Goal: Task Accomplishment & Management: Manage account settings

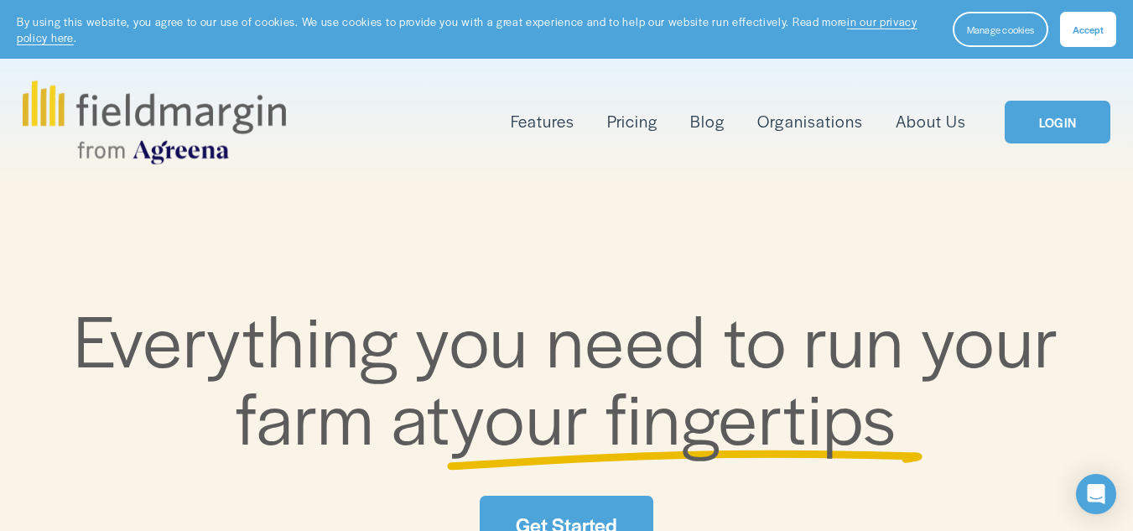
click at [1084, 127] on link "LOGIN" at bounding box center [1058, 122] width 106 height 43
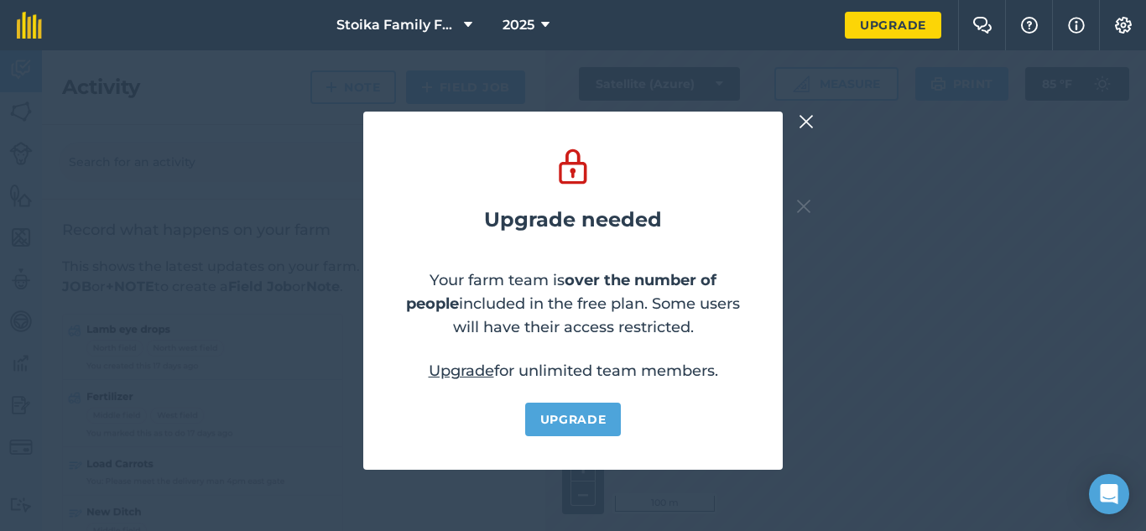
click at [807, 118] on img at bounding box center [805, 122] width 15 height 20
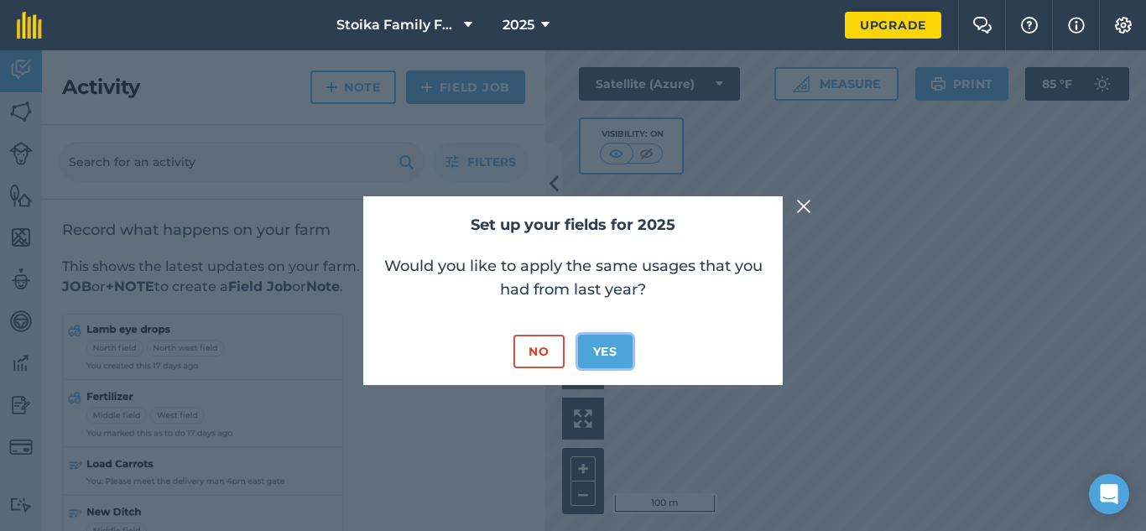
click at [611, 341] on button "Yes" at bounding box center [605, 352] width 55 height 34
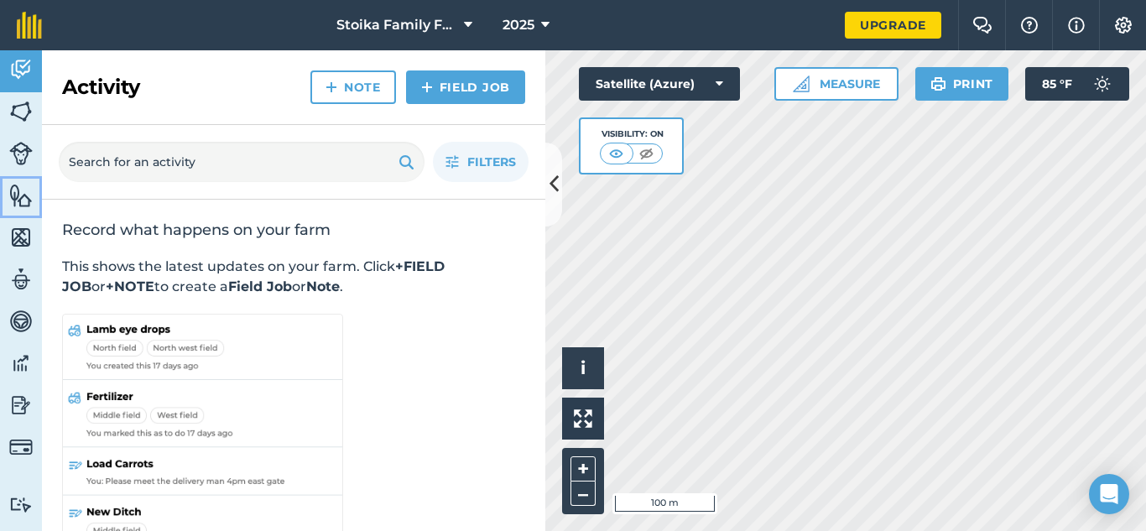
click at [19, 199] on img at bounding box center [20, 195] width 23 height 25
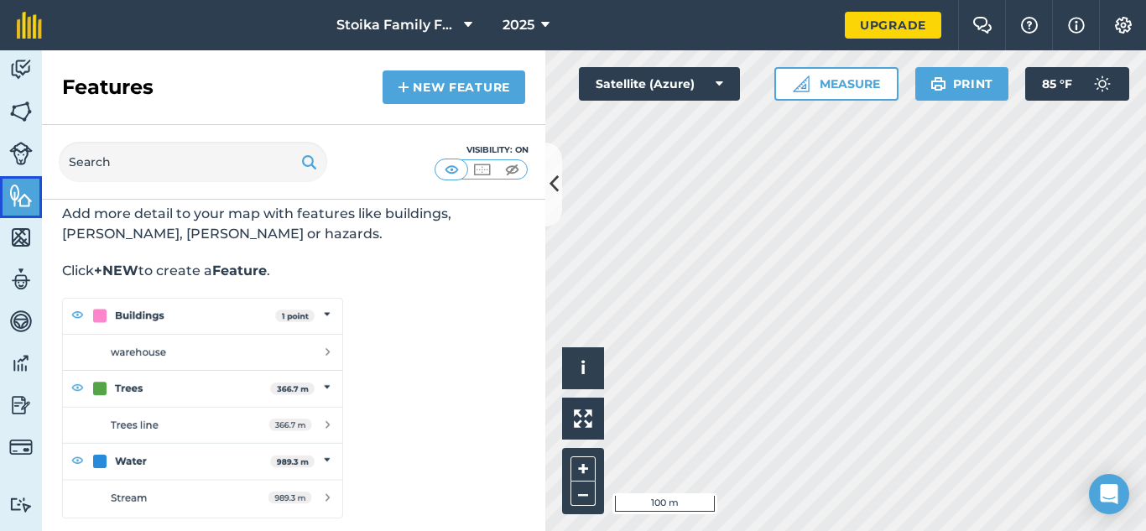
scroll to position [60, 0]
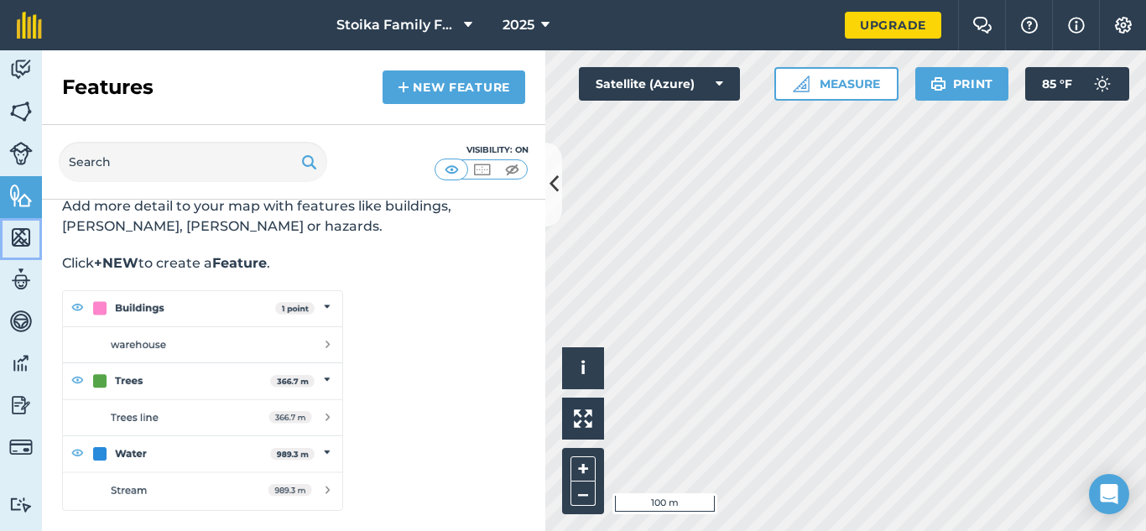
click at [23, 236] on img at bounding box center [20, 237] width 23 height 25
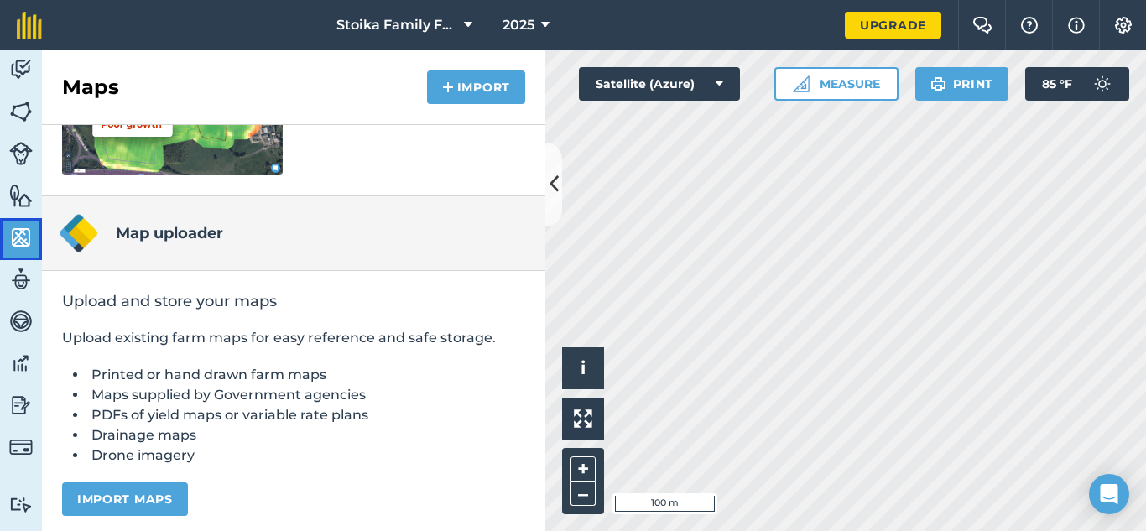
scroll to position [370, 0]
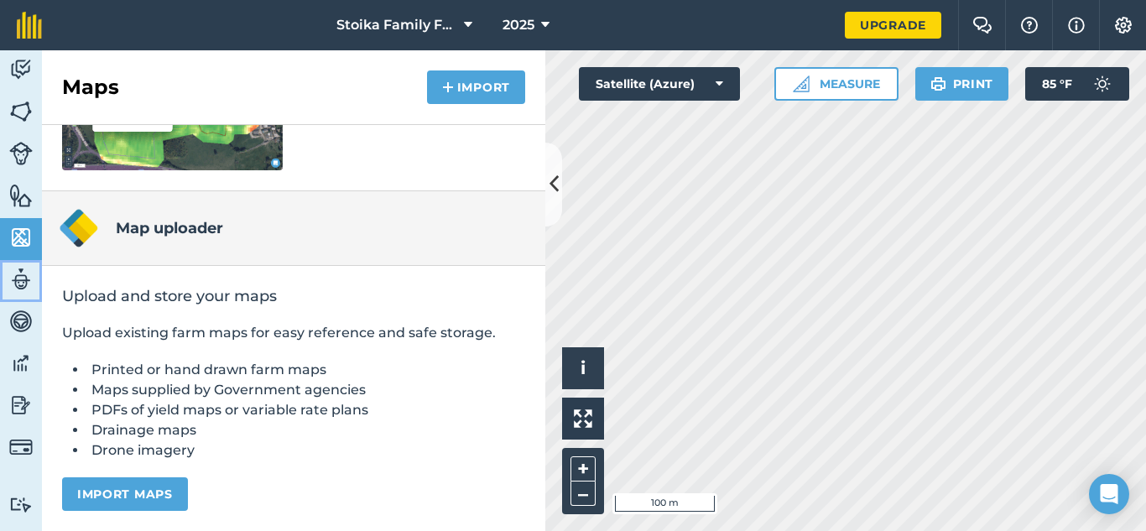
click at [18, 278] on img at bounding box center [20, 279] width 23 height 25
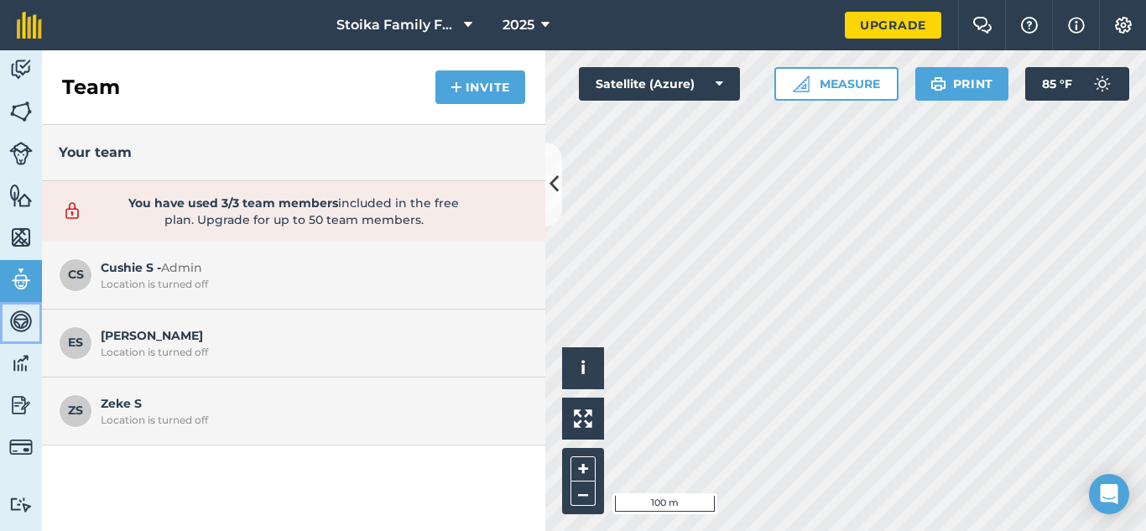
click at [14, 321] on img at bounding box center [20, 321] width 23 height 25
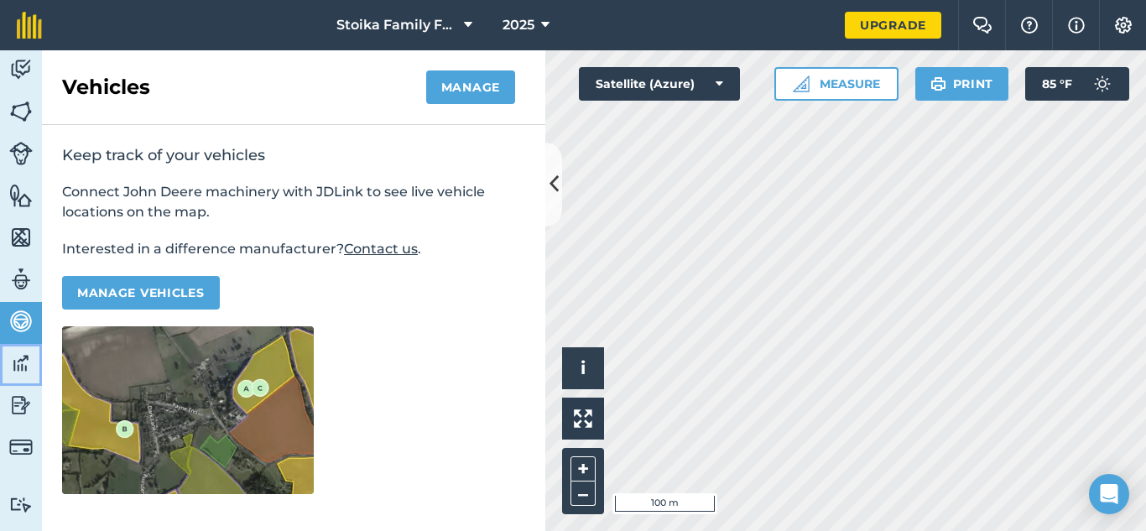
click at [18, 363] on img at bounding box center [20, 363] width 23 height 25
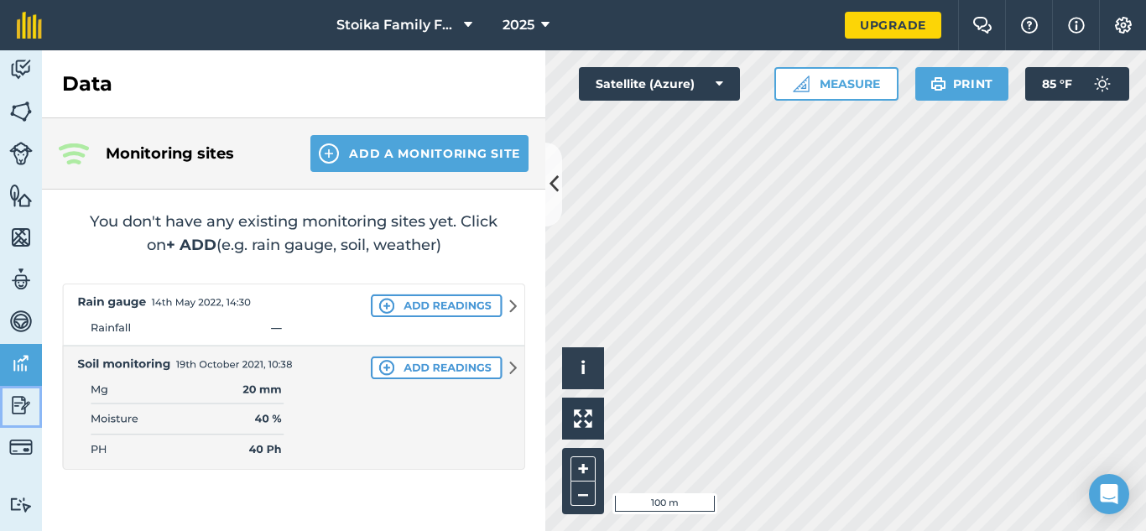
click at [18, 404] on img at bounding box center [20, 404] width 23 height 25
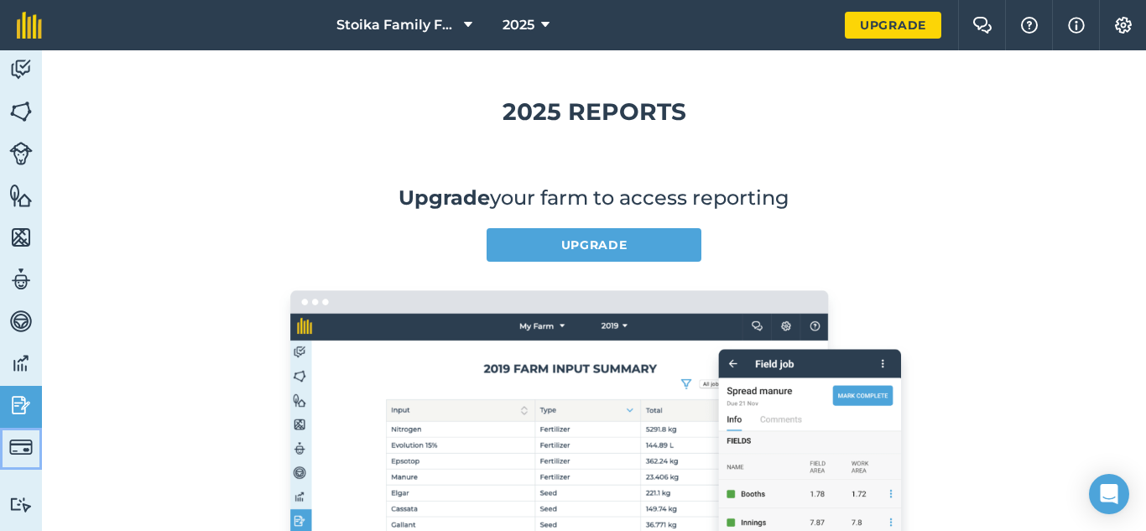
click at [18, 450] on img at bounding box center [20, 446] width 23 height 23
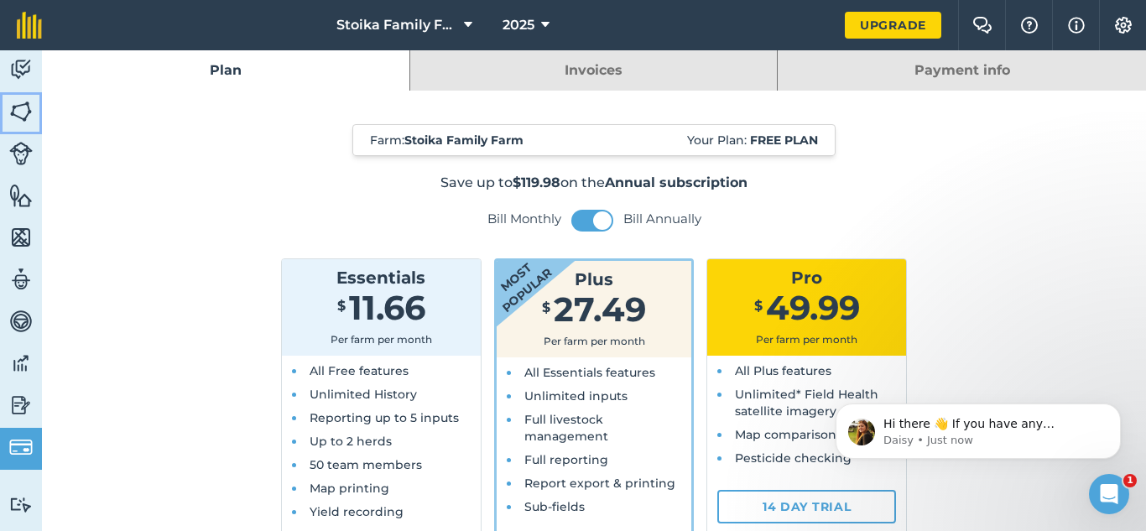
click at [24, 99] on img at bounding box center [20, 111] width 23 height 25
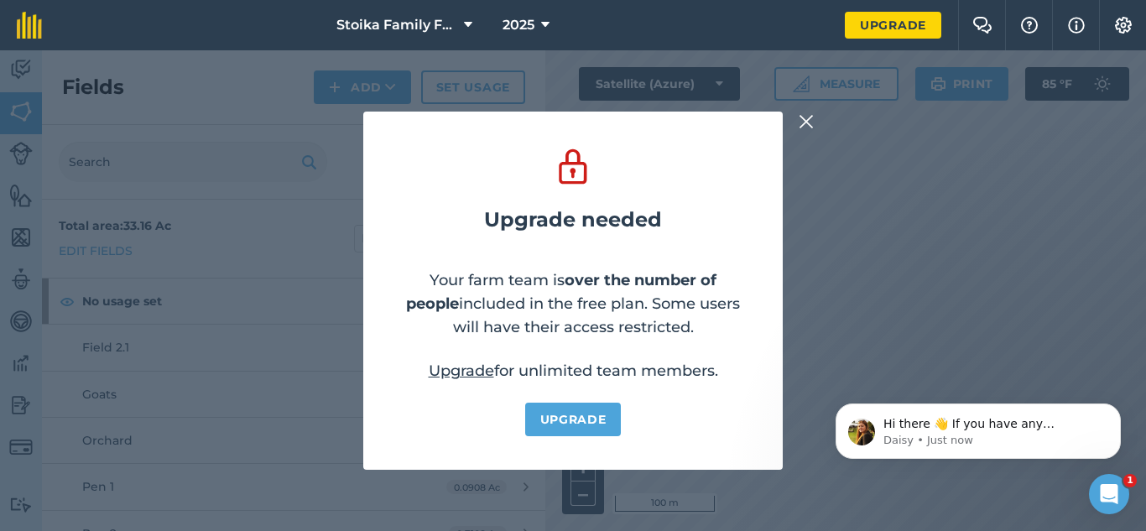
click at [806, 117] on img at bounding box center [805, 122] width 15 height 20
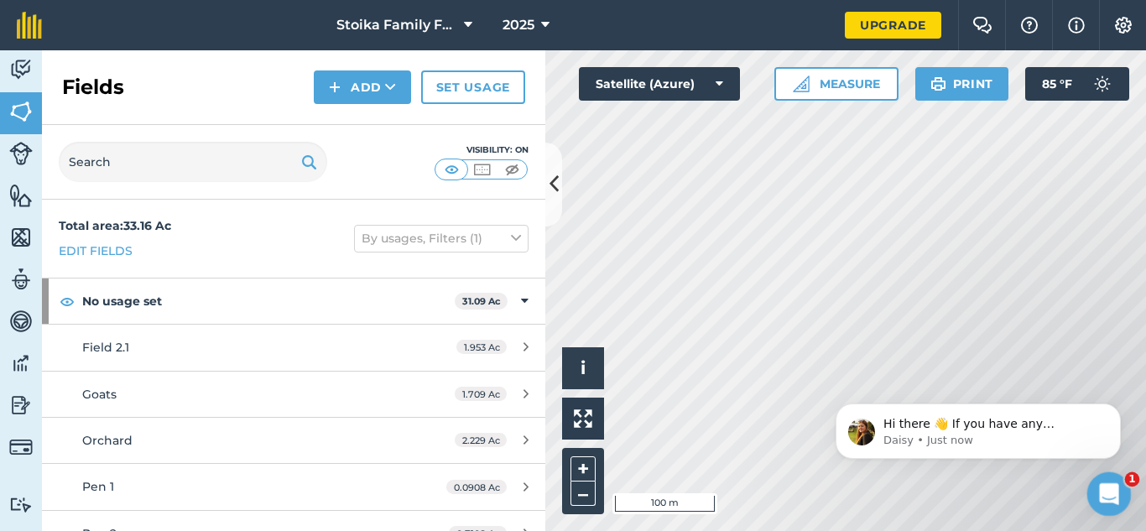
click at [1107, 492] on icon "Open Intercom Messenger" at bounding box center [1106, 491] width 12 height 13
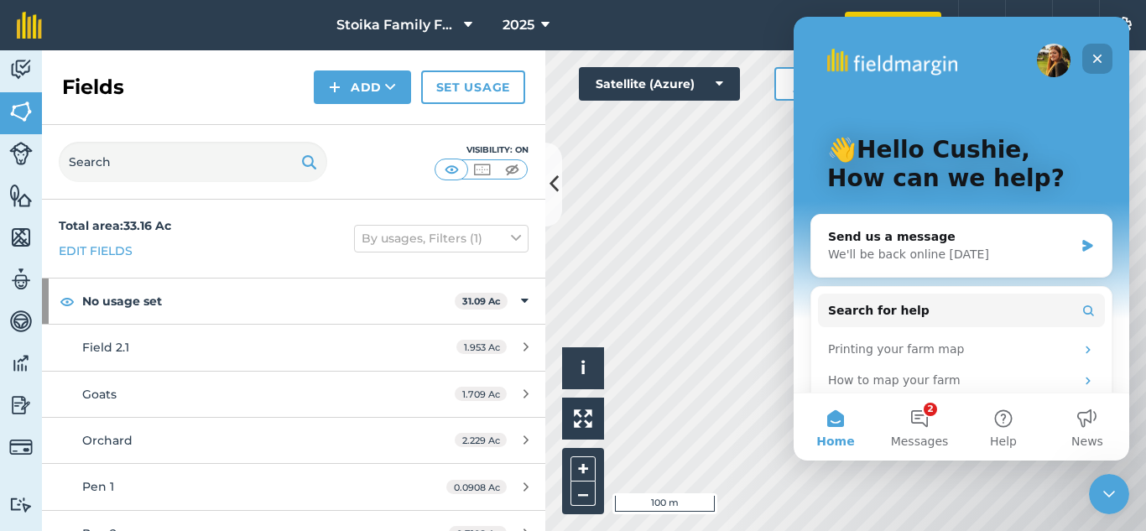
click at [1094, 54] on icon "Close" at bounding box center [1096, 58] width 13 height 13
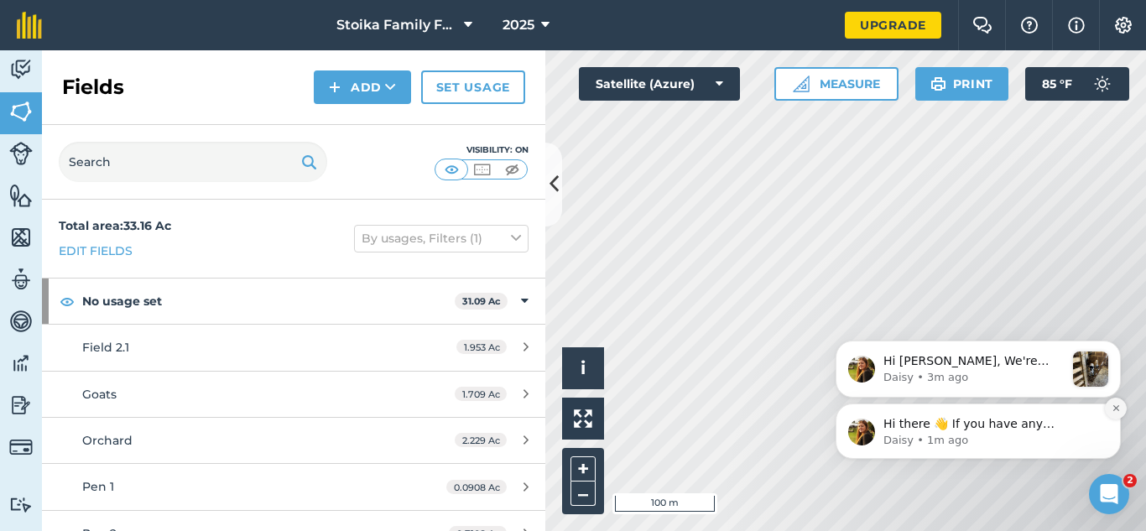
click at [1112, 408] on icon "Dismiss notification" at bounding box center [1115, 407] width 9 height 9
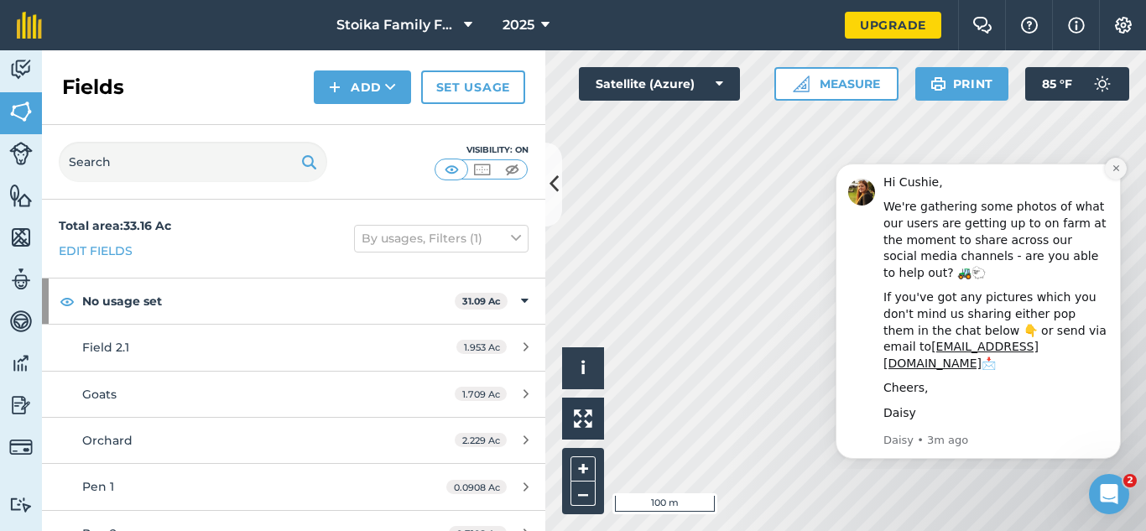
click at [1118, 169] on icon "Dismiss notification" at bounding box center [1115, 168] width 9 height 9
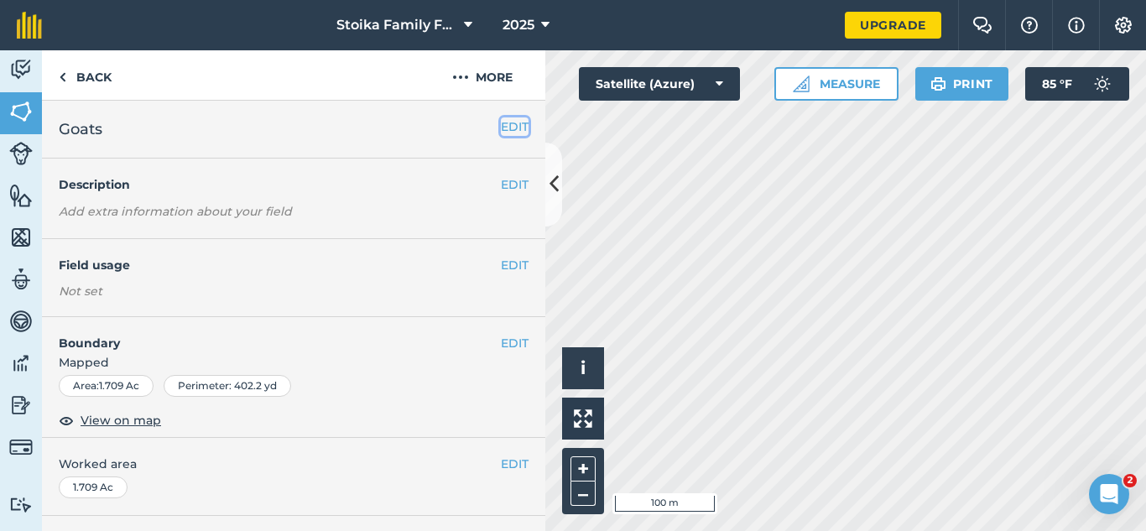
click at [502, 126] on button "EDIT" at bounding box center [515, 126] width 28 height 18
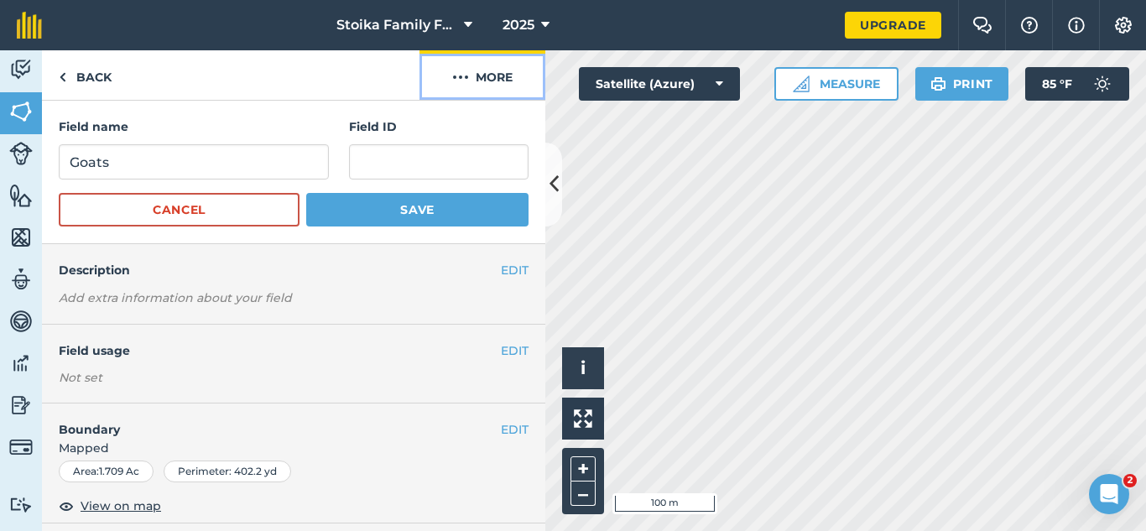
click at [460, 81] on img at bounding box center [460, 77] width 17 height 20
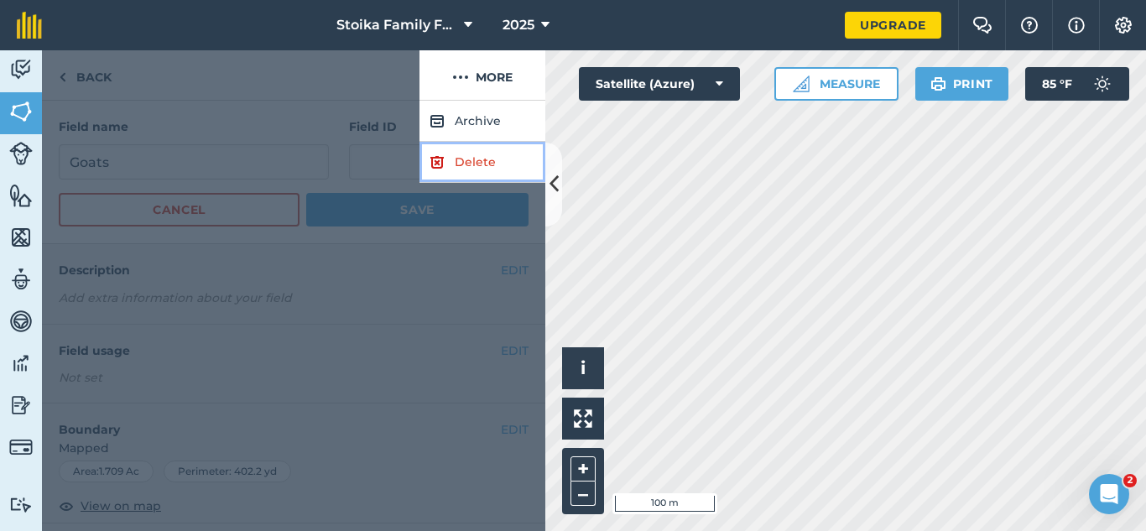
click at [467, 159] on link "Delete" at bounding box center [482, 162] width 126 height 41
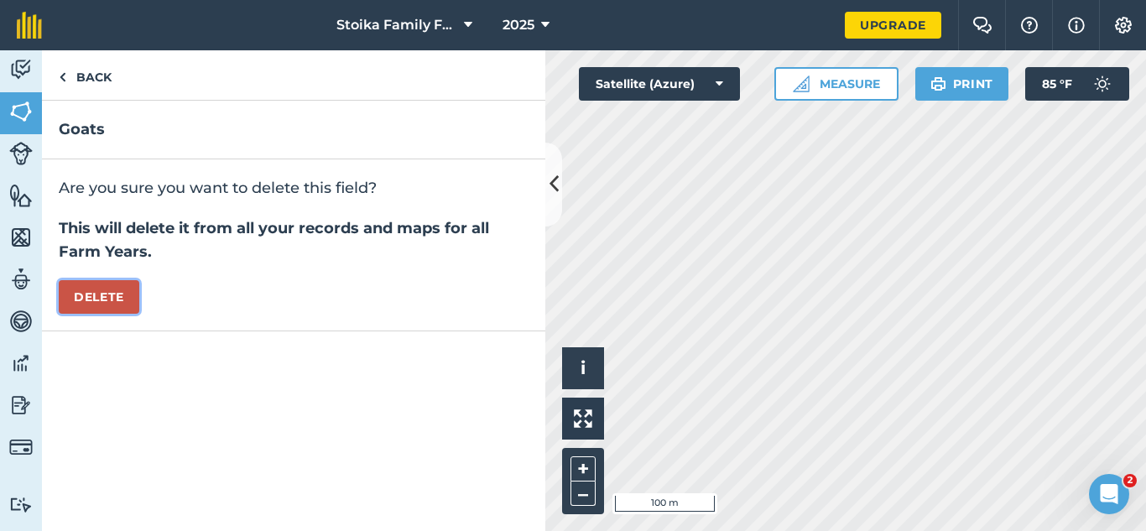
click at [98, 295] on button "Delete" at bounding box center [99, 297] width 81 height 34
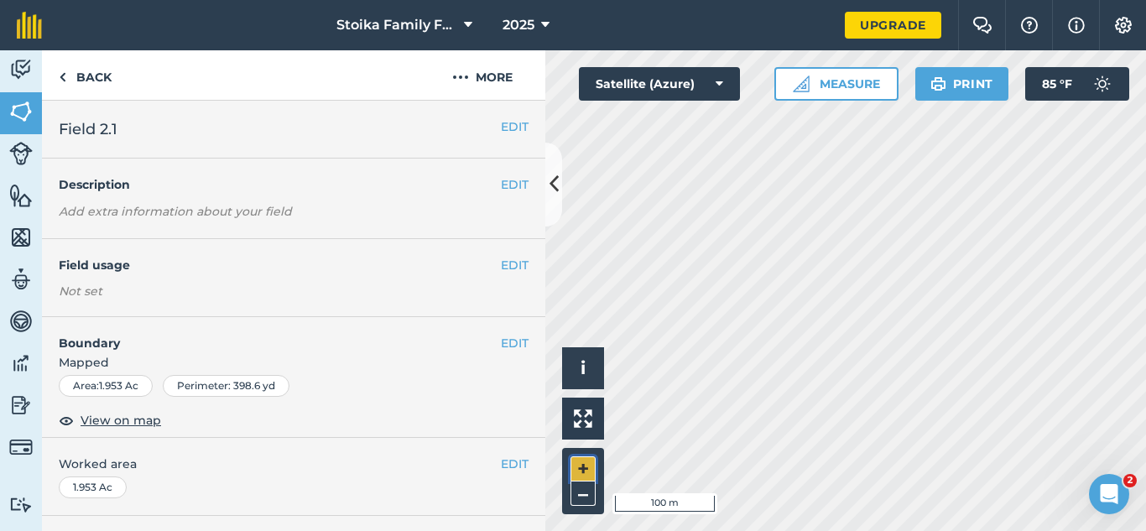
click at [588, 467] on button "+" at bounding box center [582, 468] width 25 height 25
click at [581, 498] on button "–" at bounding box center [582, 493] width 25 height 24
click at [581, 470] on button "+" at bounding box center [582, 468] width 25 height 25
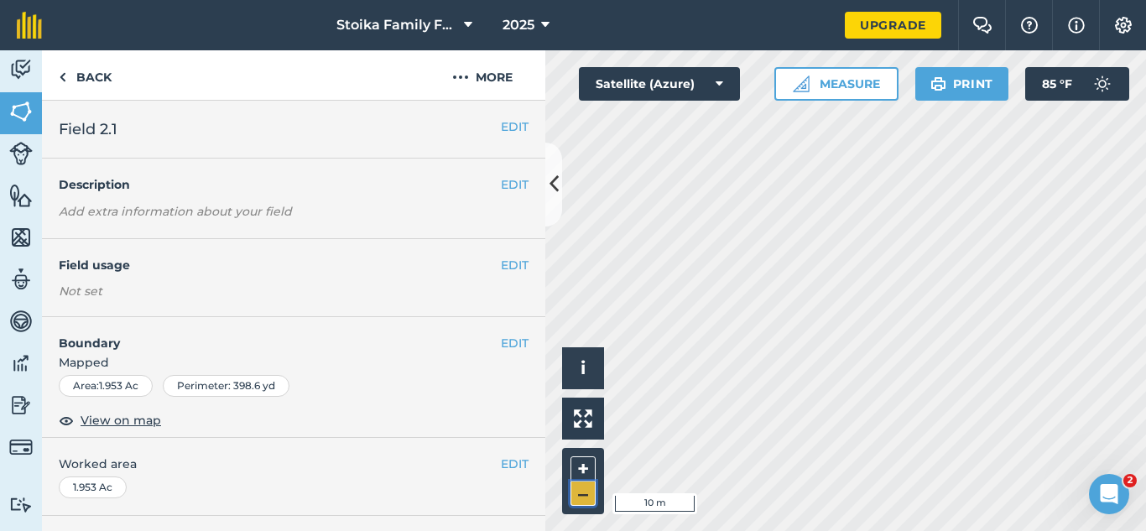
click at [575, 497] on button "–" at bounding box center [582, 493] width 25 height 24
click at [717, 83] on icon at bounding box center [719, 83] width 8 height 17
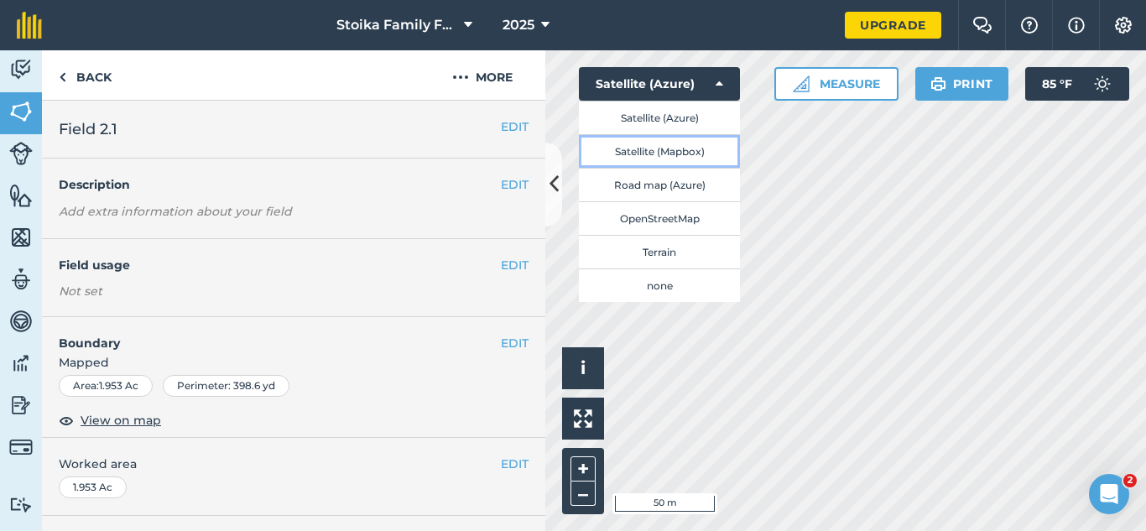
click at [691, 153] on button "Satellite (Mapbox)" at bounding box center [659, 151] width 161 height 34
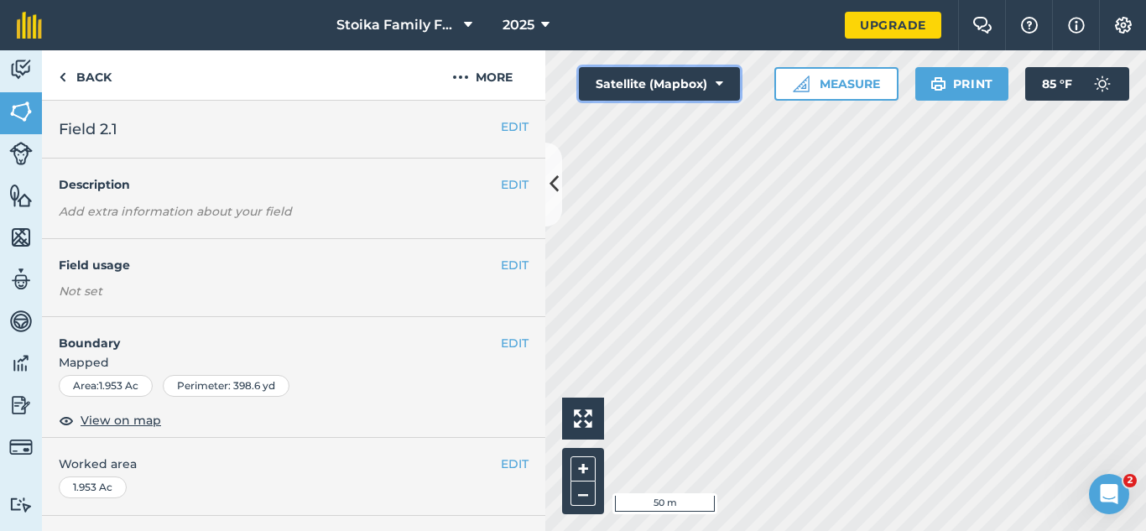
click at [709, 86] on button "Satellite (Mapbox)" at bounding box center [659, 84] width 161 height 34
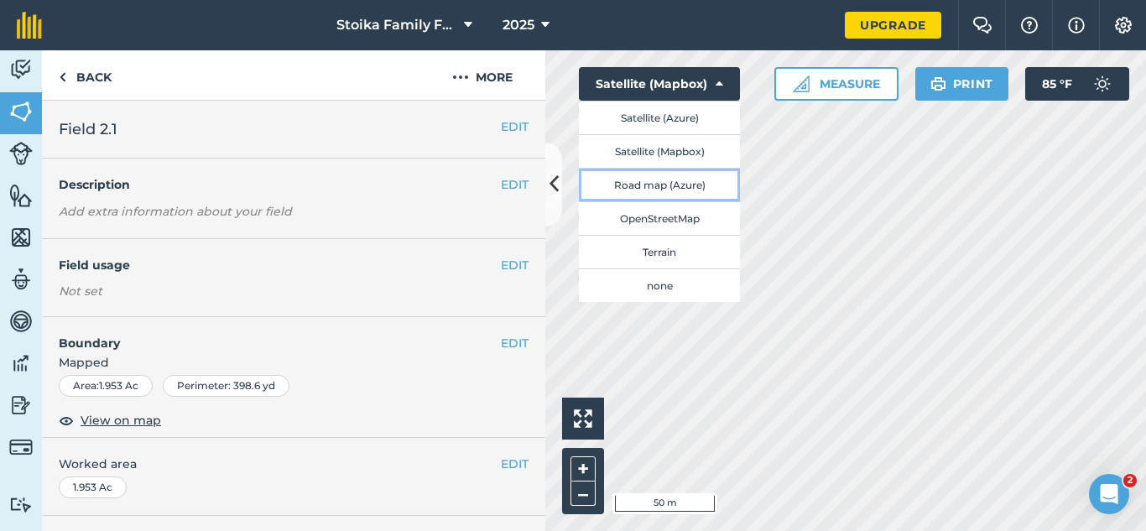
click at [688, 179] on button "Road map (Azure)" at bounding box center [659, 185] width 161 height 34
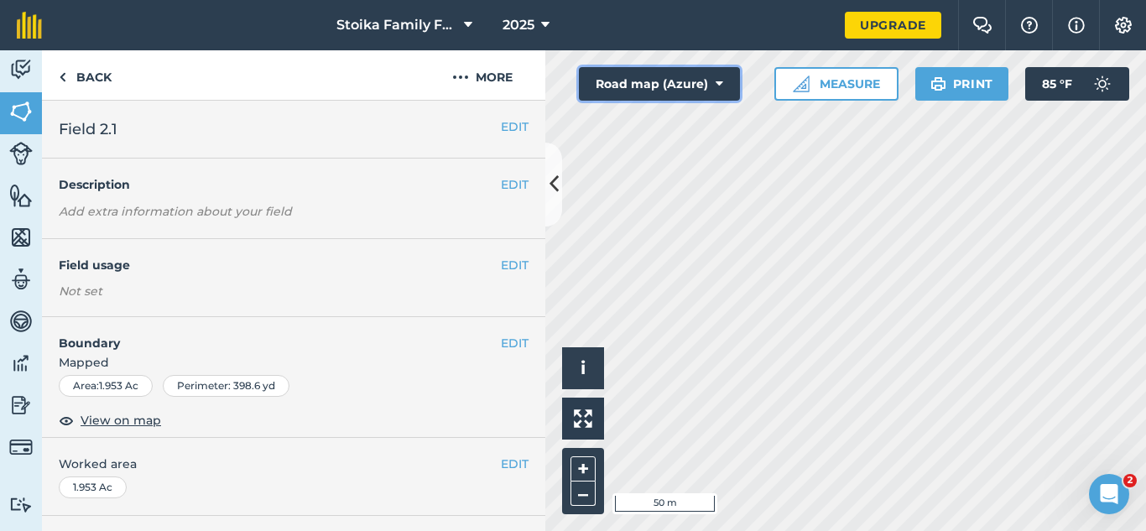
click at [720, 91] on button "Road map (Azure)" at bounding box center [659, 84] width 161 height 34
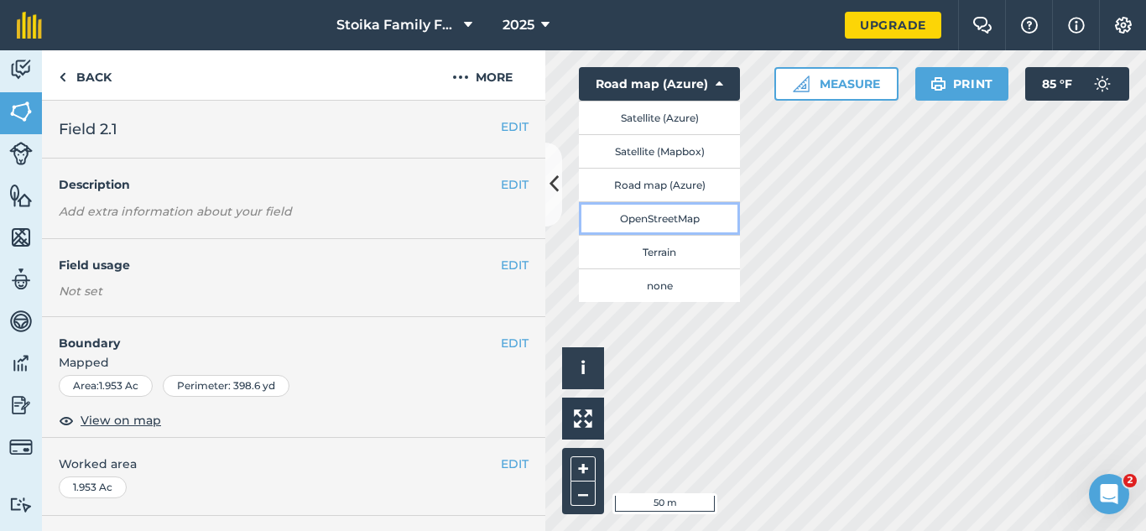
click at [683, 220] on button "OpenStreetMap" at bounding box center [659, 218] width 161 height 34
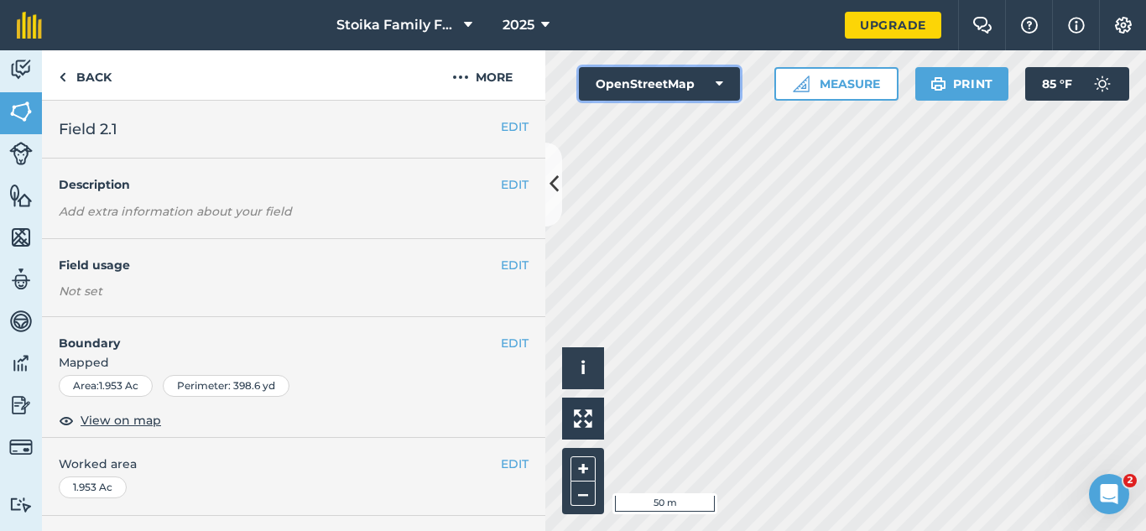
click at [709, 88] on button "OpenStreetMap" at bounding box center [659, 84] width 161 height 34
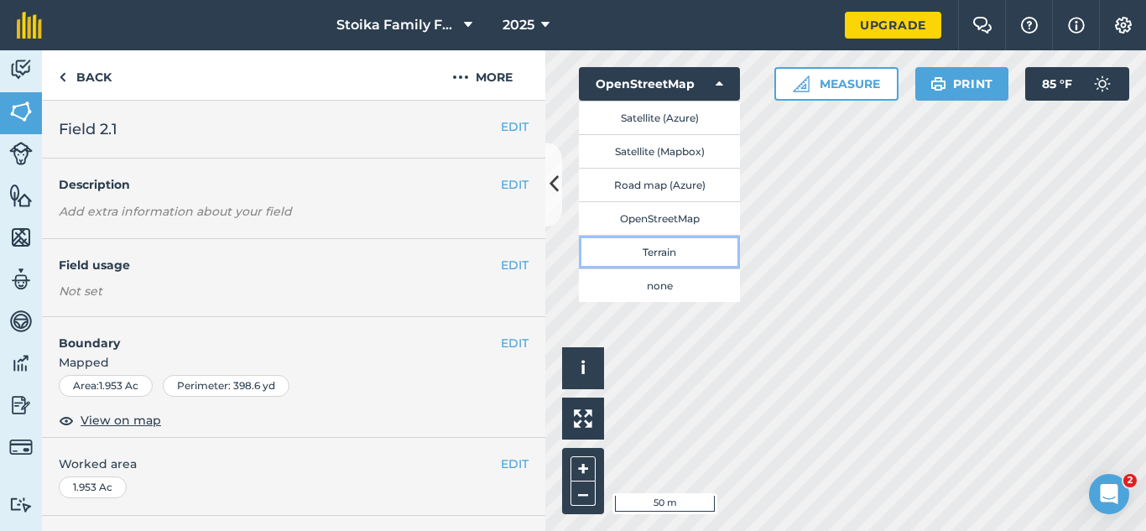
click at [678, 246] on button "Terrain" at bounding box center [659, 252] width 161 height 34
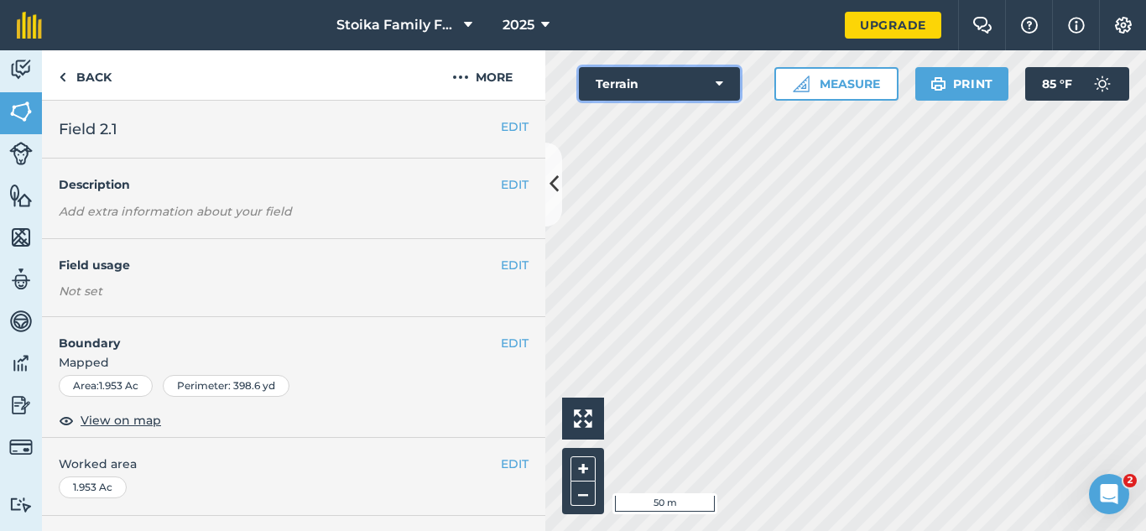
click at [709, 80] on button "Terrain" at bounding box center [659, 84] width 161 height 34
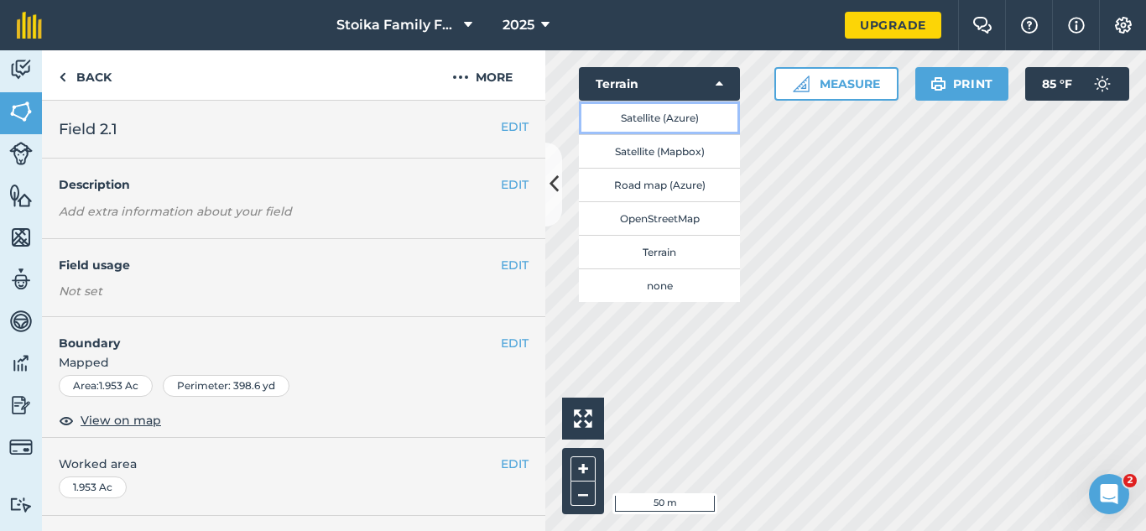
click at [657, 120] on button "Satellite (Azure)" at bounding box center [659, 118] width 161 height 34
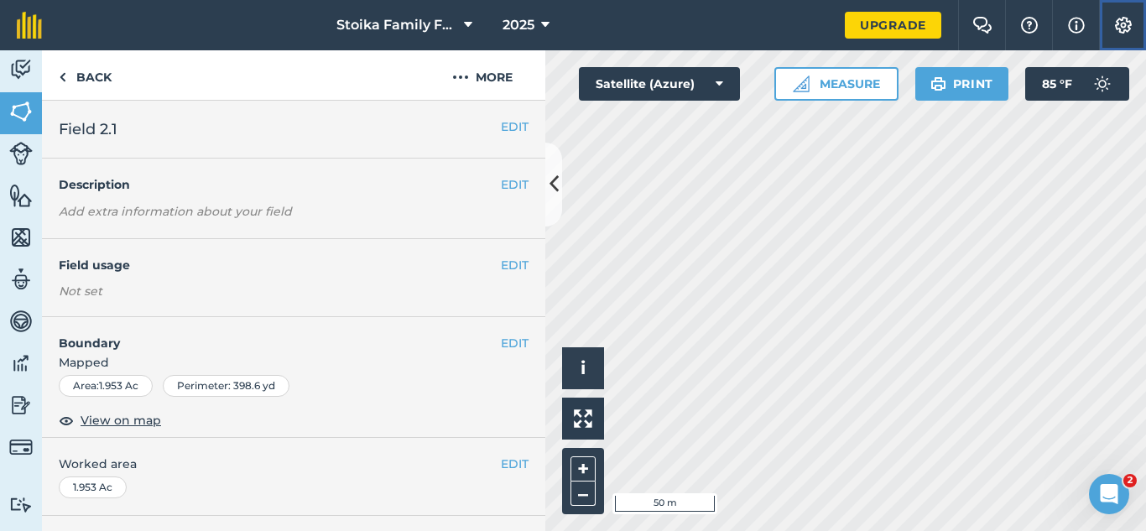
click at [1129, 17] on img at bounding box center [1123, 25] width 20 height 17
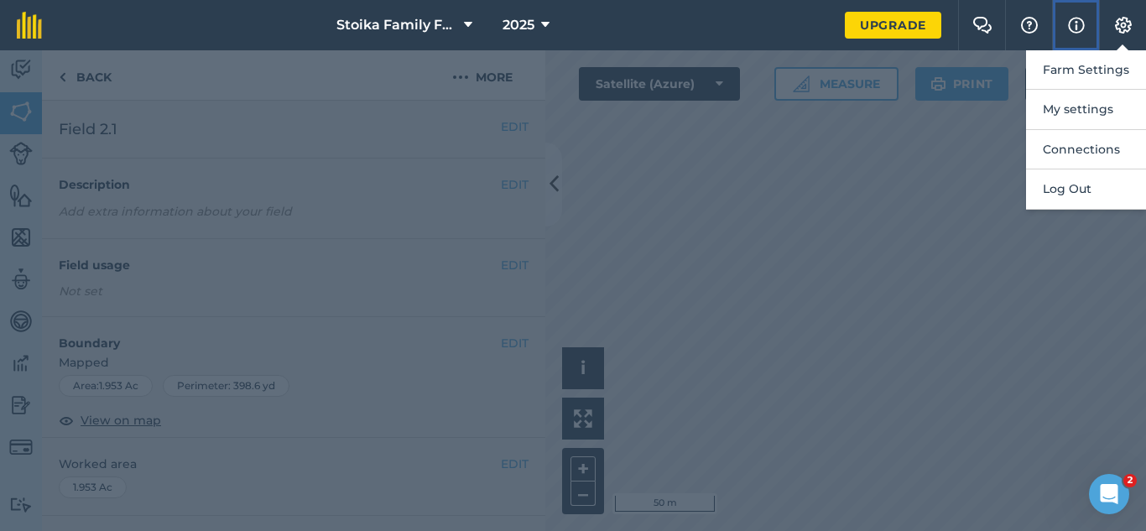
click at [1072, 19] on img at bounding box center [1076, 25] width 17 height 20
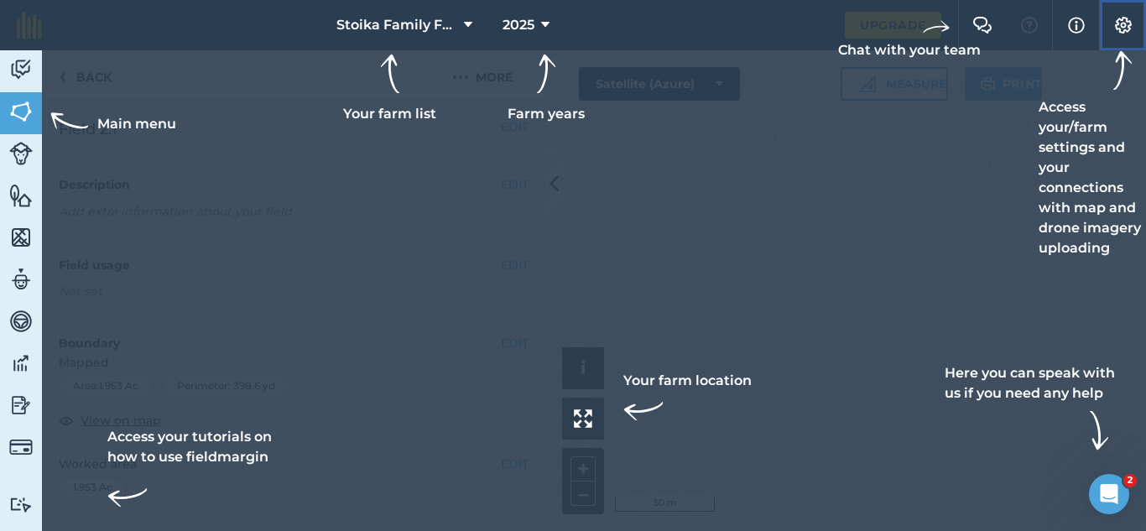
click at [1123, 23] on img at bounding box center [1123, 25] width 20 height 17
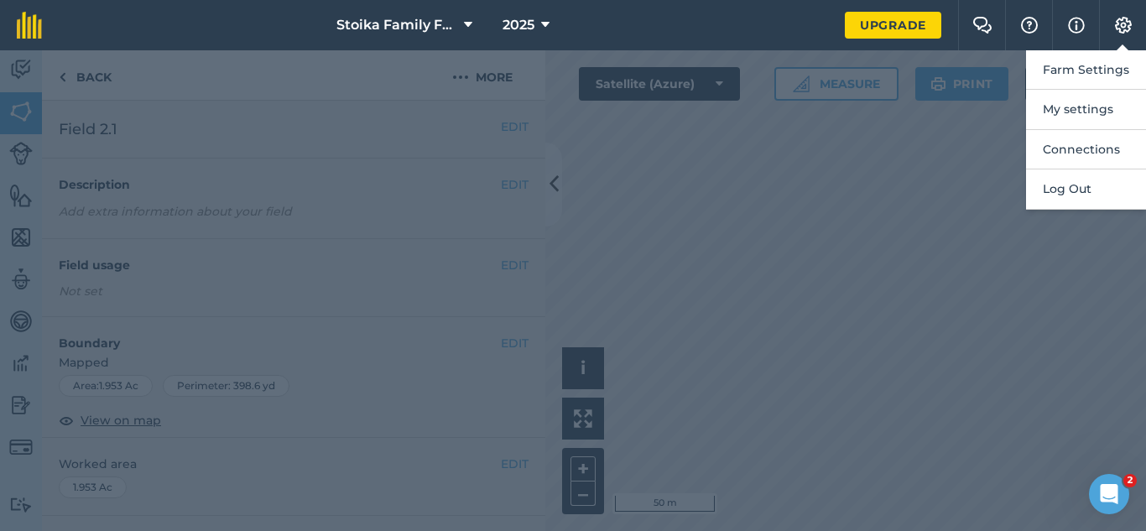
click at [595, 28] on nav "Stoika Family Farm 2025" at bounding box center [452, 25] width 786 height 50
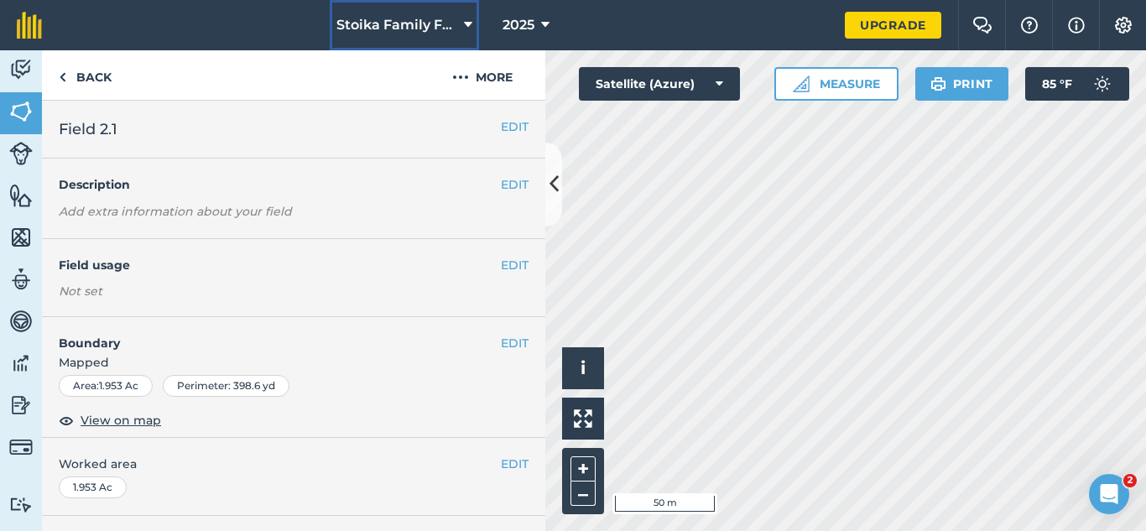
click at [469, 24] on icon at bounding box center [468, 25] width 8 height 20
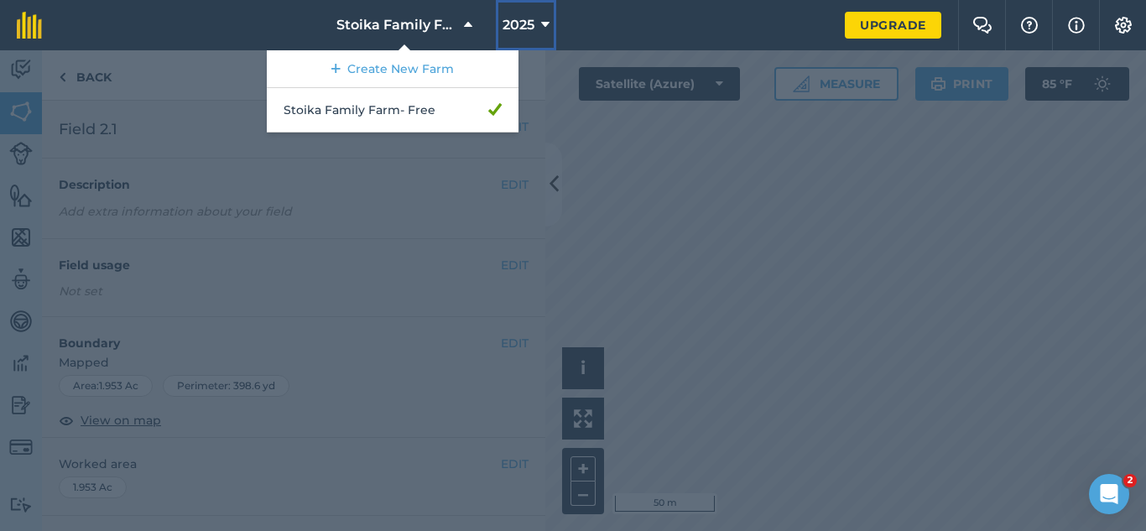
click at [545, 24] on icon at bounding box center [545, 25] width 8 height 20
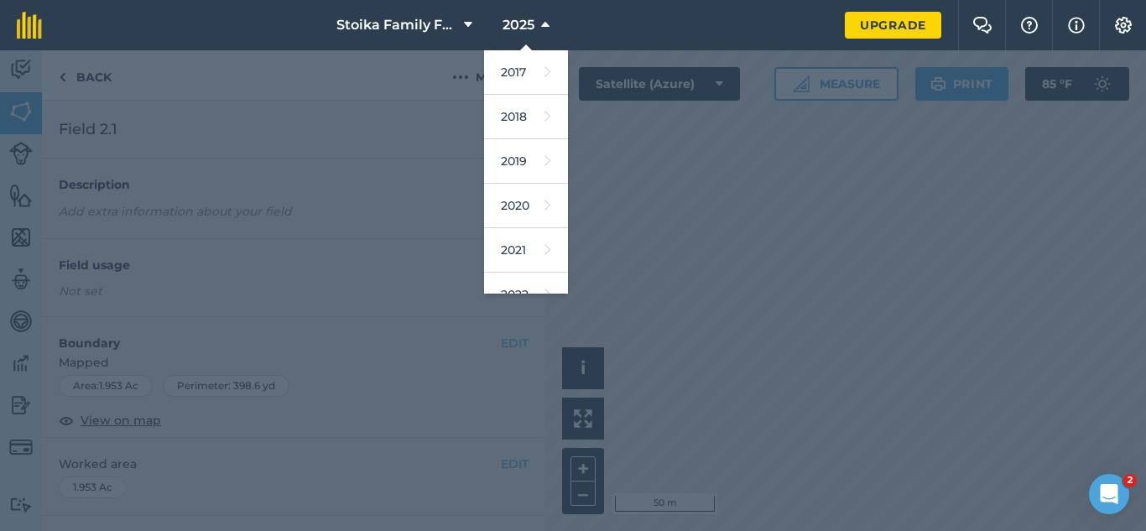
click at [273, 23] on nav "Stoika Family Farm 2025 2017 2018 2019 2020 2021 2022 2023 2024 2025 2026 2027" at bounding box center [452, 25] width 786 height 50
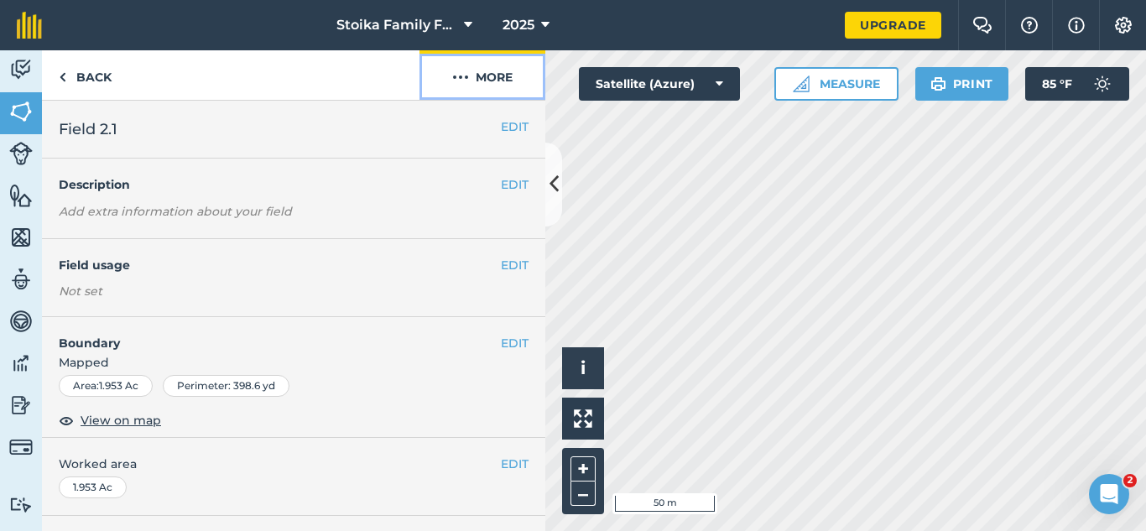
click at [467, 73] on img at bounding box center [460, 77] width 17 height 20
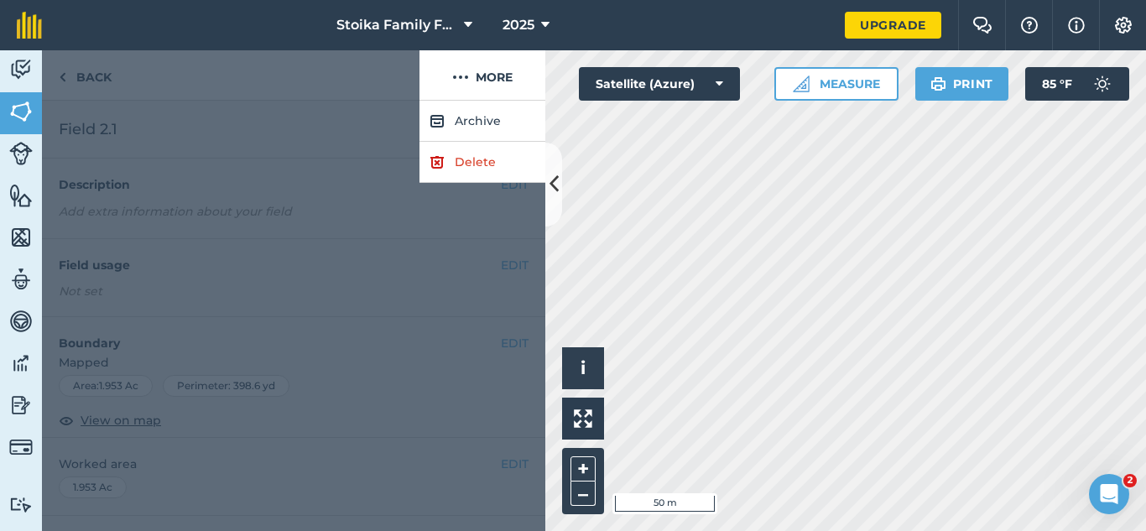
click at [340, 76] on div at bounding box center [230, 75] width 377 height 50
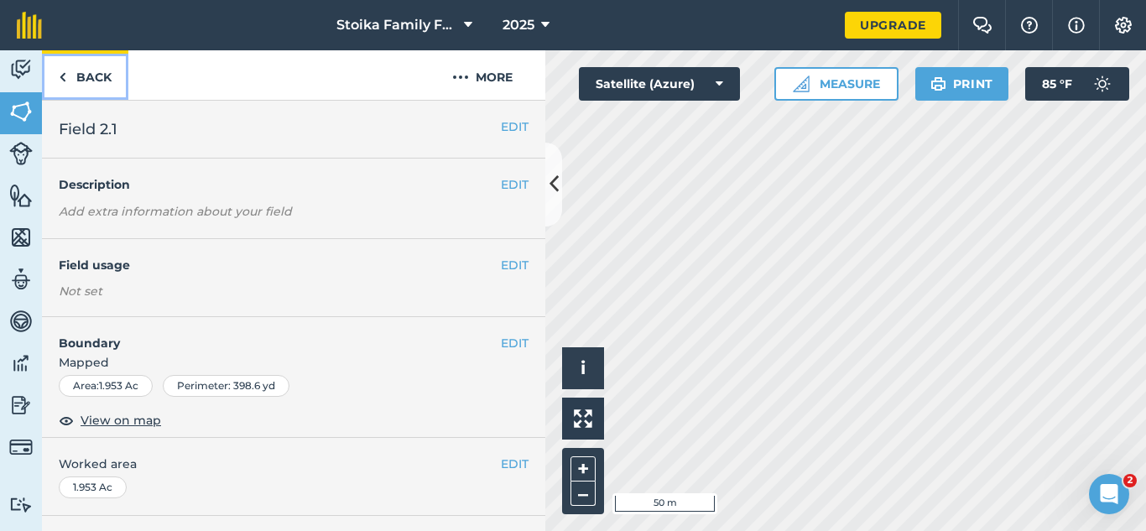
click at [60, 75] on img at bounding box center [63, 77] width 8 height 20
click at [138, 418] on span "View on map" at bounding box center [121, 420] width 81 height 18
click at [26, 408] on img at bounding box center [20, 404] width 23 height 25
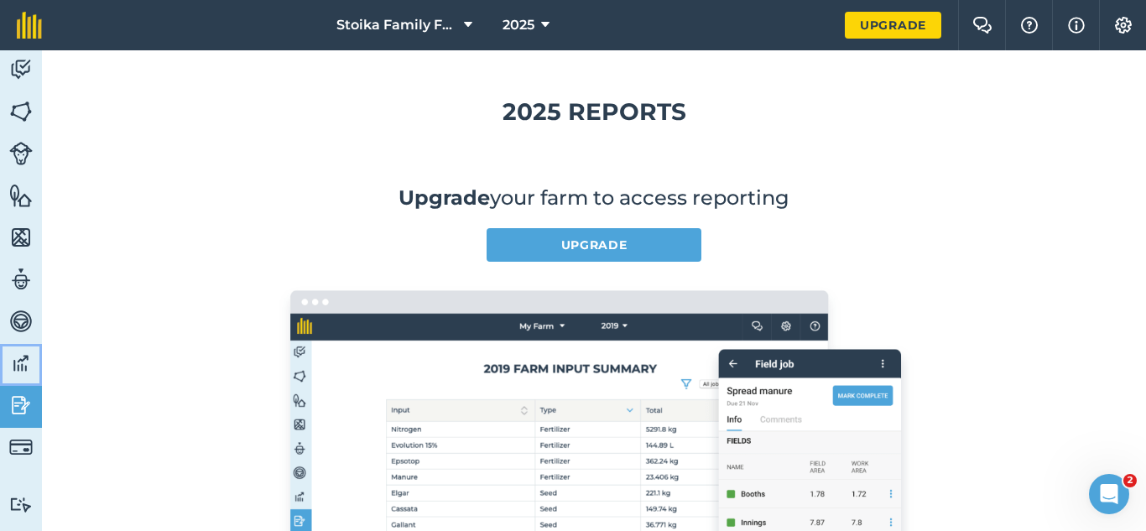
click at [23, 372] on img at bounding box center [20, 363] width 23 height 25
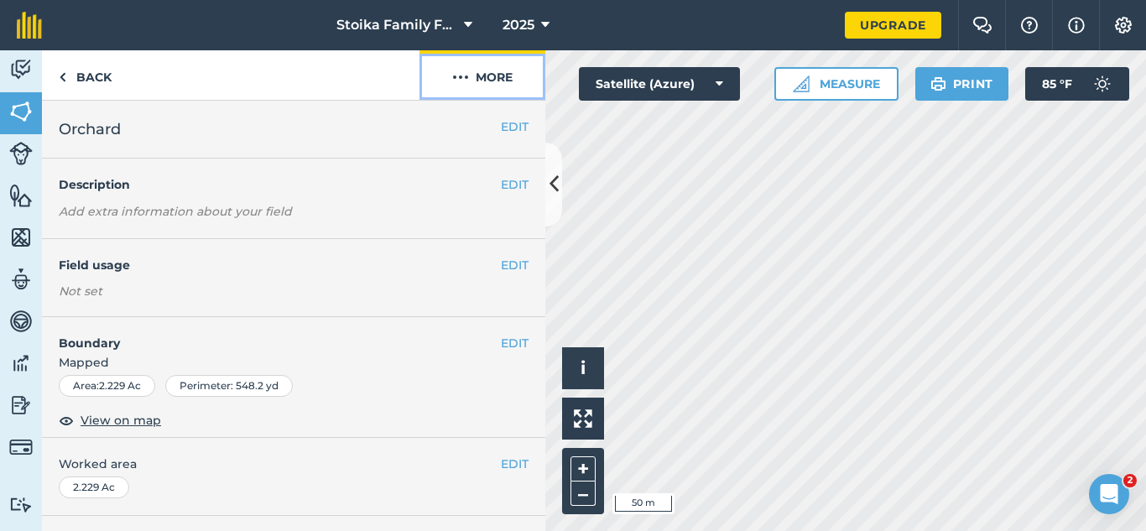
click at [499, 75] on button "More" at bounding box center [482, 74] width 126 height 49
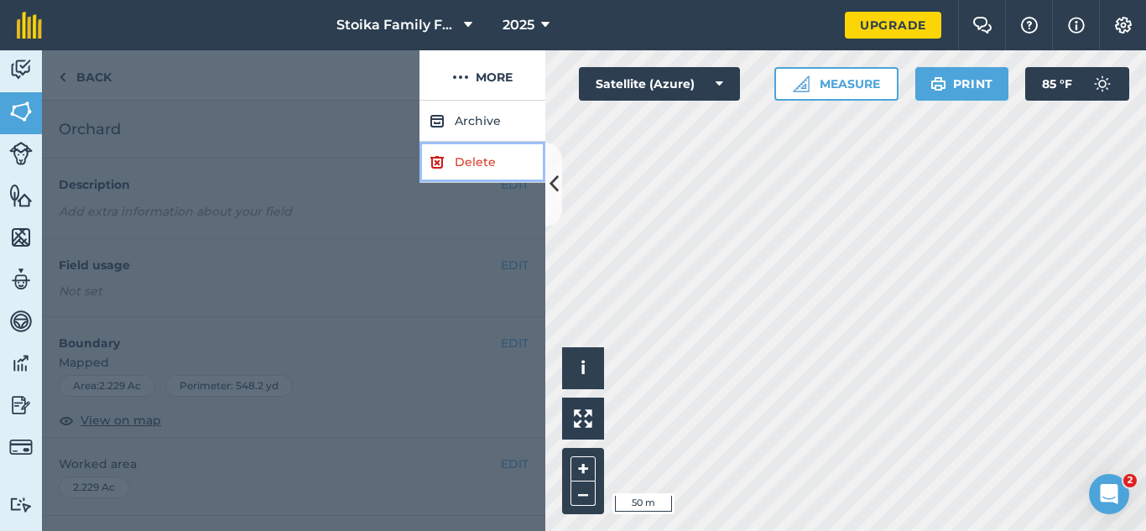
click at [468, 154] on link "Delete" at bounding box center [482, 162] width 126 height 41
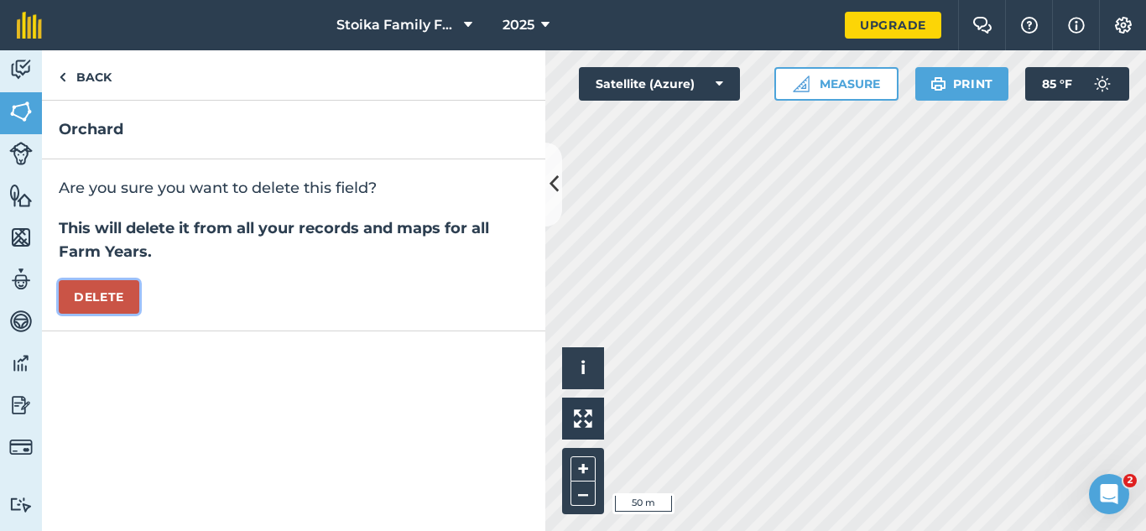
click at [101, 287] on button "Delete" at bounding box center [99, 297] width 81 height 34
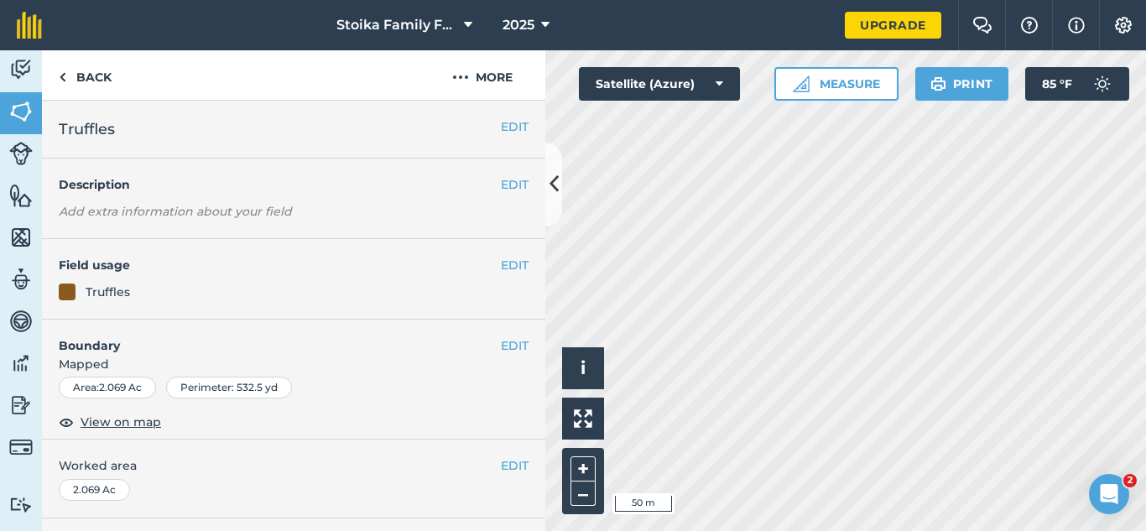
click at [59, 125] on span "Truffles" at bounding box center [87, 128] width 56 height 23
click at [502, 125] on button "EDIT" at bounding box center [515, 126] width 28 height 18
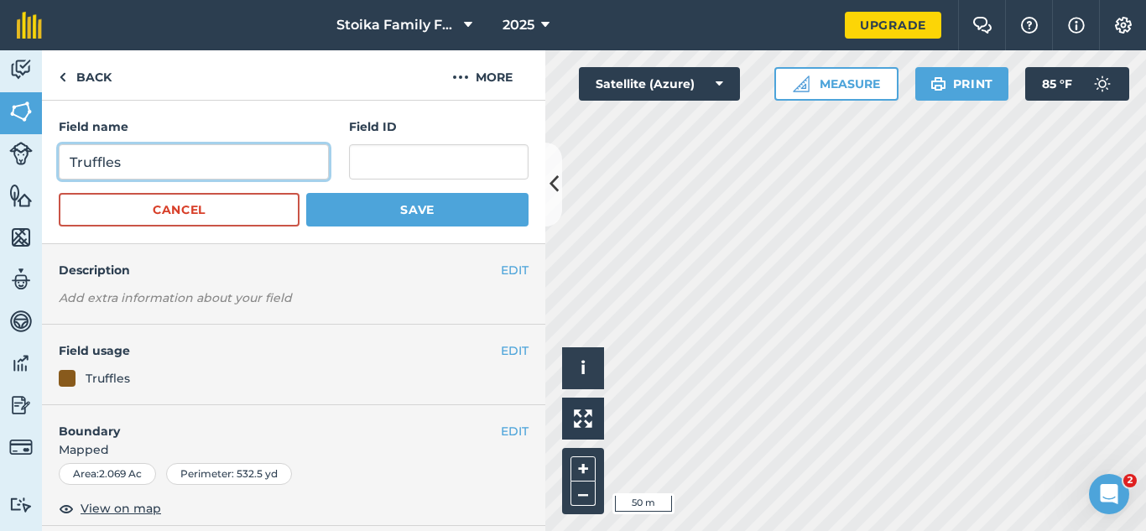
click at [69, 164] on input "Truffles" at bounding box center [194, 161] width 270 height 35
click at [128, 165] on input "Truffles" at bounding box center [194, 161] width 270 height 35
type input "Truffles field #1"
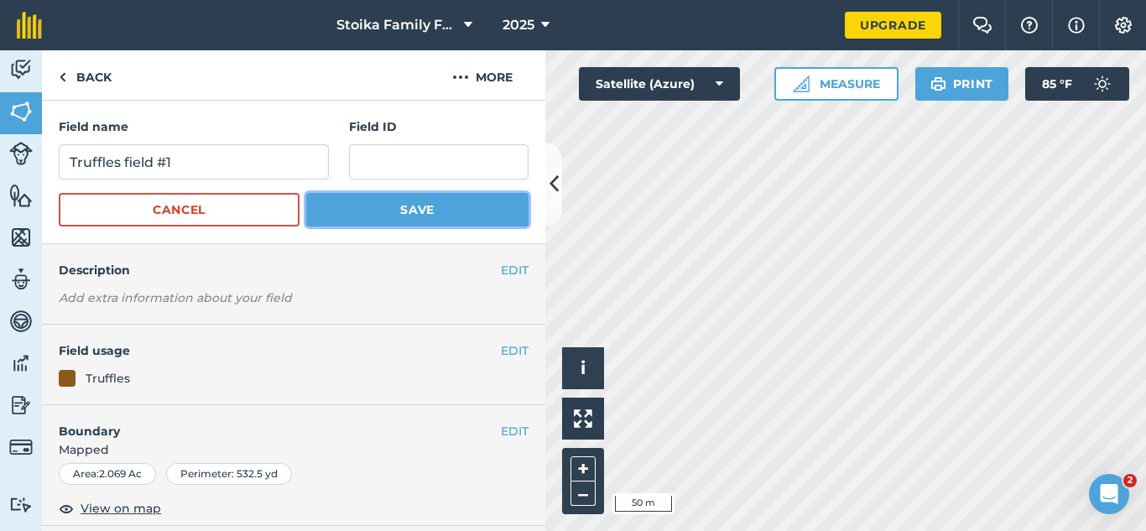
click at [433, 204] on button "Save" at bounding box center [417, 210] width 222 height 34
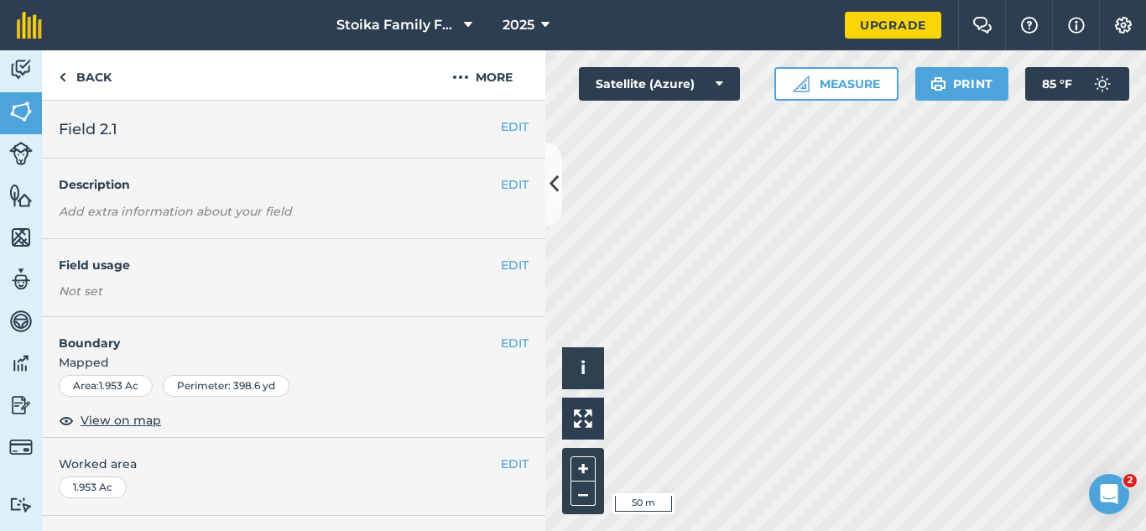
click at [55, 129] on div "EDIT Field 2.1" at bounding box center [293, 130] width 503 height 58
click at [501, 122] on button "EDIT" at bounding box center [515, 126] width 28 height 18
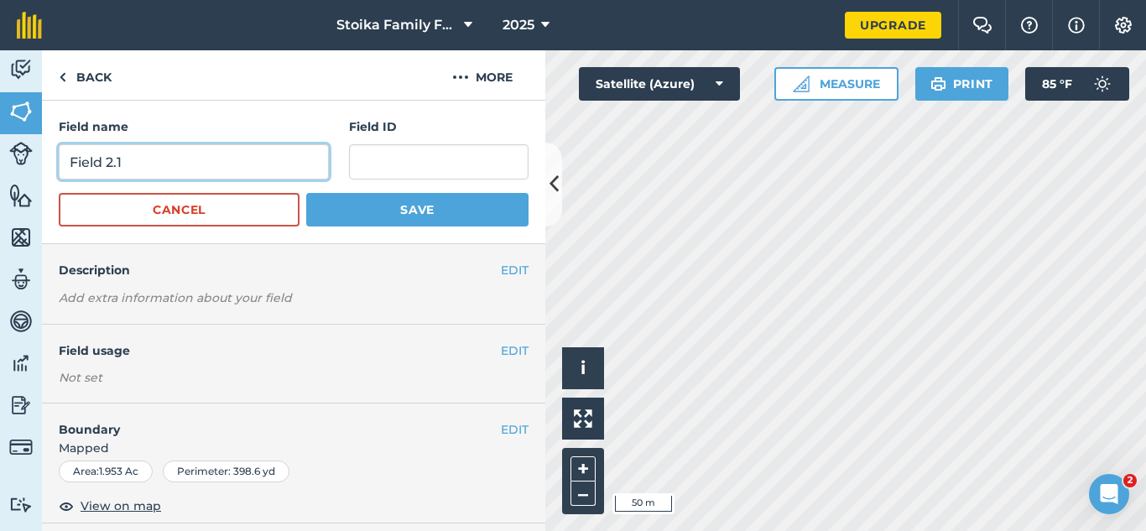
click at [65, 164] on input "Field 2.1" at bounding box center [194, 161] width 270 height 35
type input "Truffles Field 2.1"
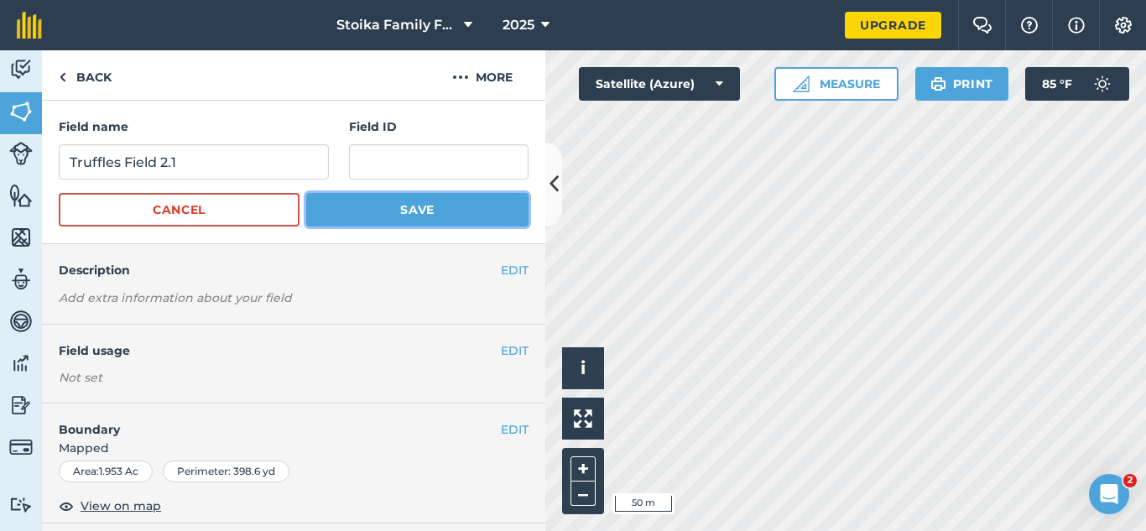
click at [418, 206] on button "Save" at bounding box center [417, 210] width 222 height 34
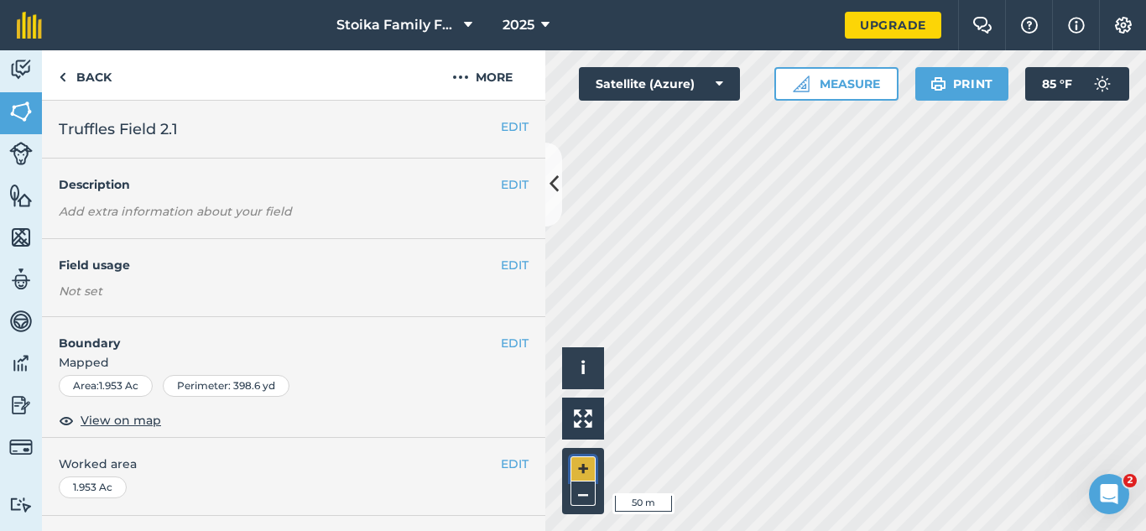
click at [578, 466] on button "+" at bounding box center [582, 468] width 25 height 25
click at [13, 204] on img at bounding box center [20, 195] width 23 height 25
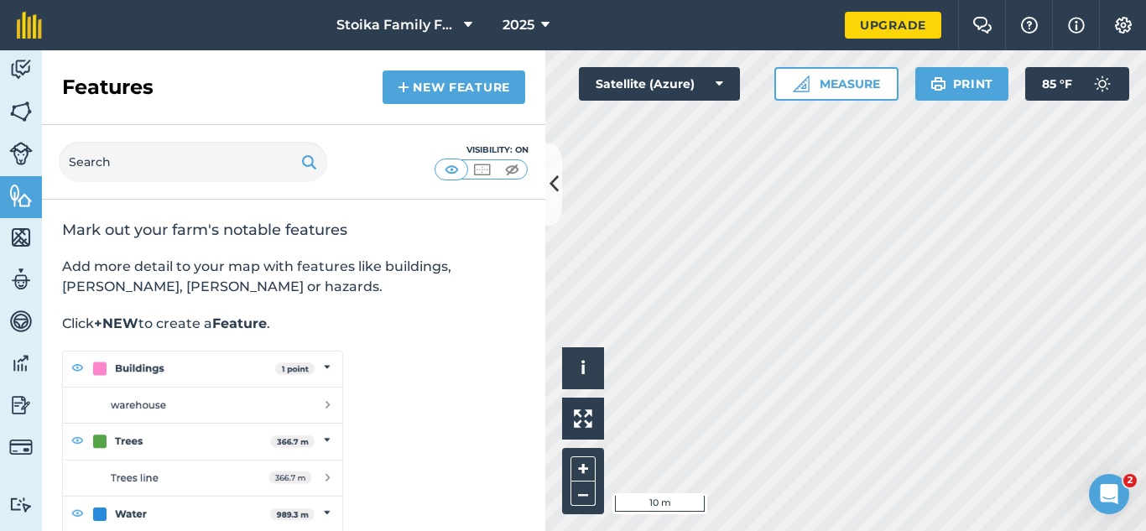
click at [124, 361] on img at bounding box center [202, 461] width 281 height 221
click at [462, 91] on link "New feature" at bounding box center [453, 87] width 143 height 34
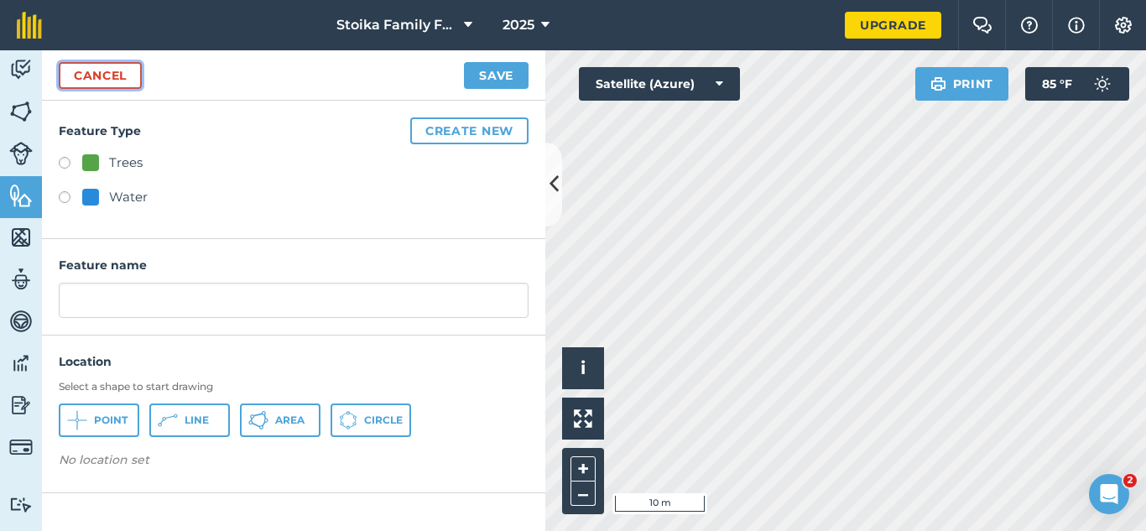
click at [84, 79] on link "Cancel" at bounding box center [100, 75] width 83 height 27
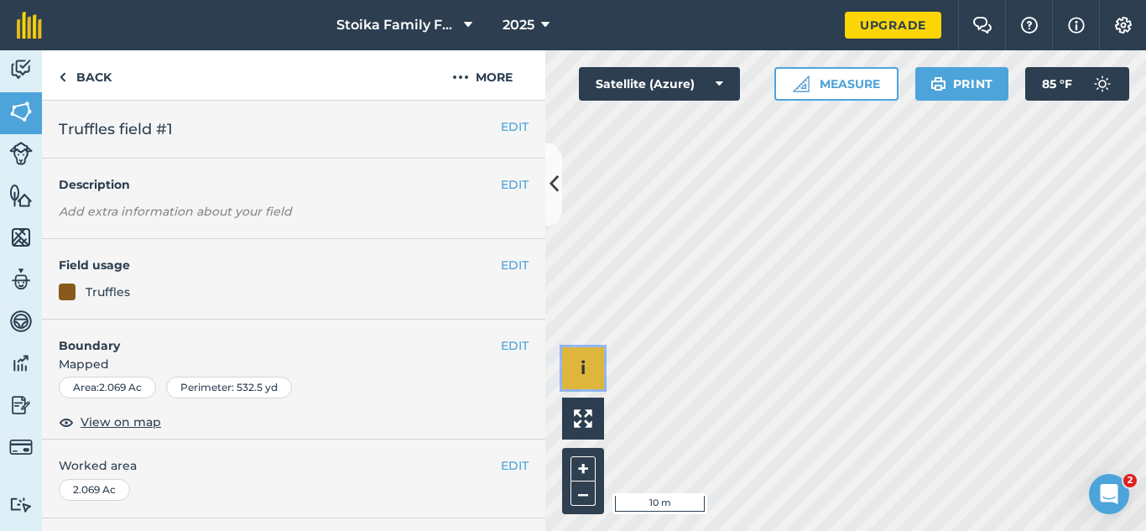
click at [574, 360] on button "i" at bounding box center [583, 368] width 42 height 42
click at [575, 498] on button "–" at bounding box center [582, 493] width 25 height 24
click at [582, 368] on span "›" at bounding box center [583, 368] width 6 height 21
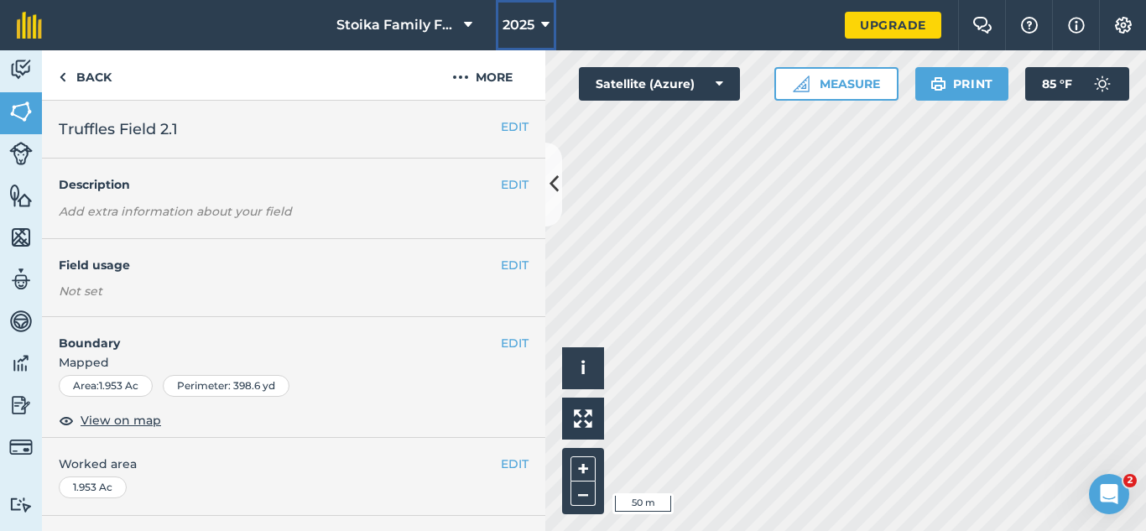
click at [551, 24] on button "2025" at bounding box center [526, 25] width 60 height 50
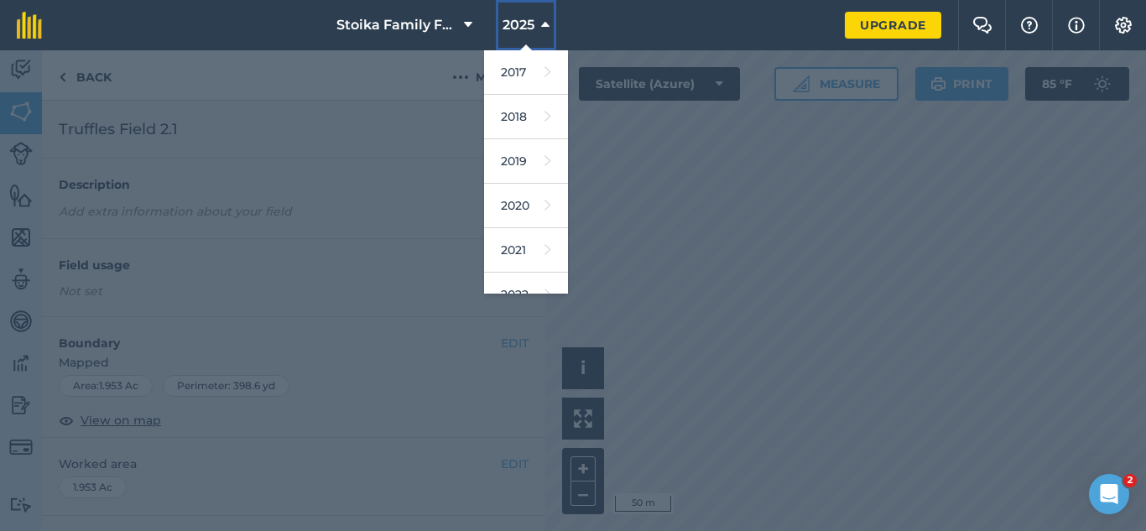
click at [551, 24] on button "2025" at bounding box center [526, 25] width 60 height 50
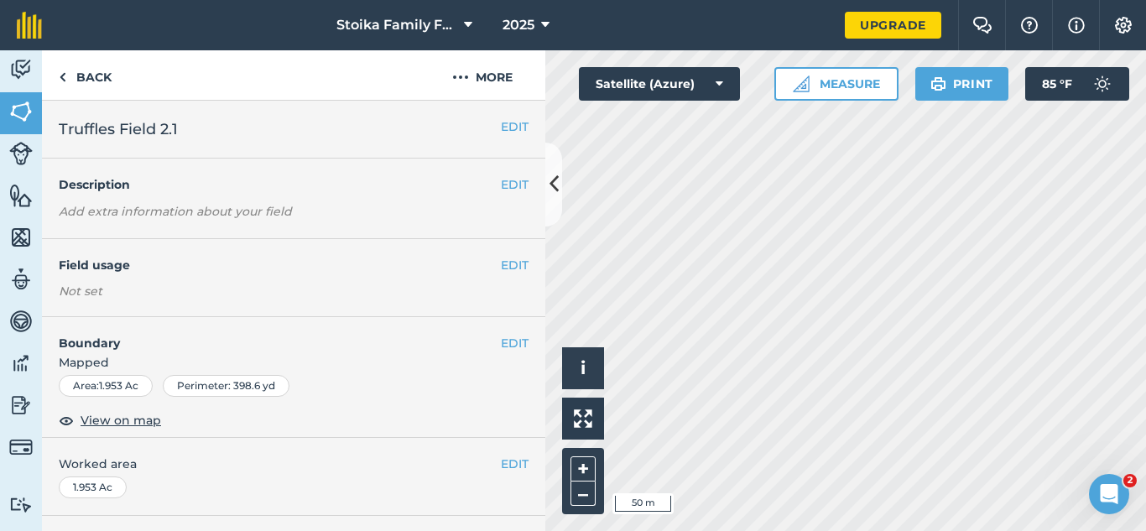
click at [607, 28] on nav "Stoika Family Farm 2025" at bounding box center [452, 25] width 786 height 50
